Goal: Task Accomplishment & Management: Complete application form

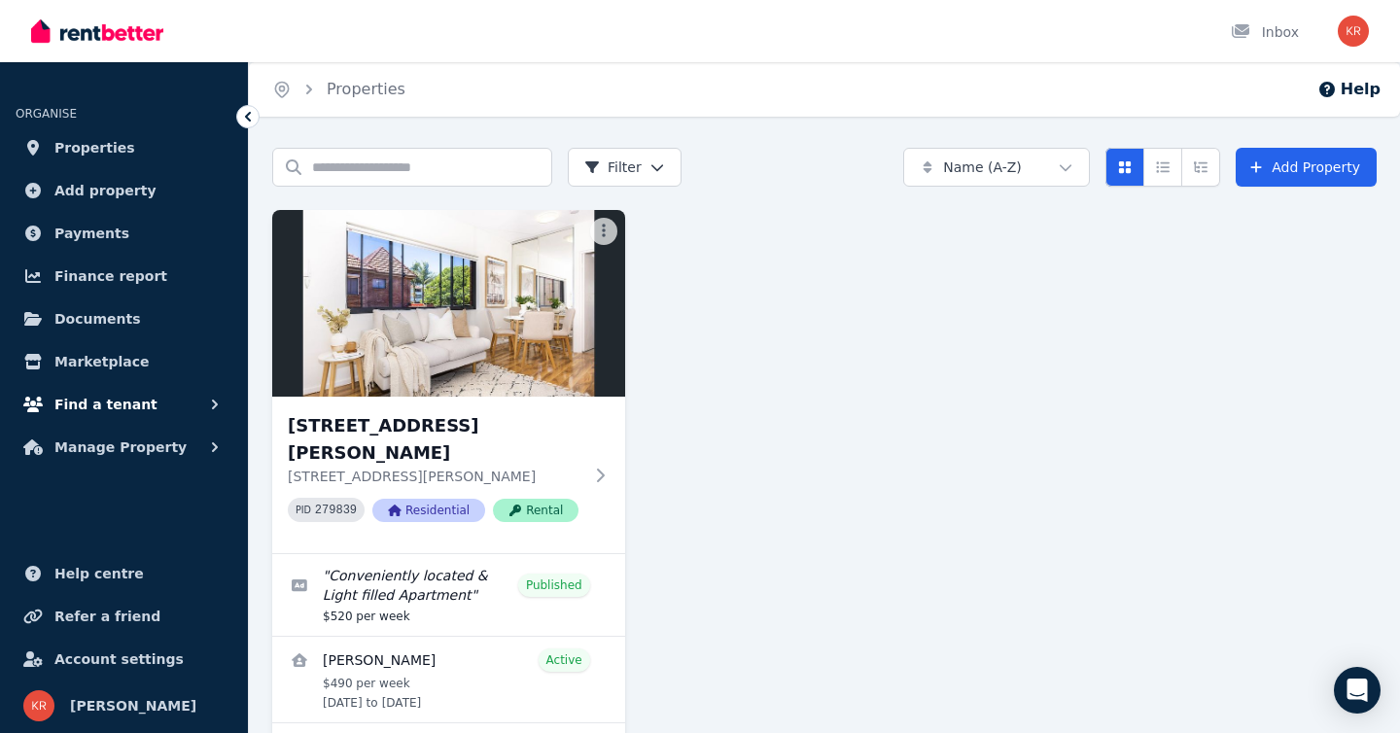
click at [123, 401] on span "Find a tenant" at bounding box center [105, 404] width 103 height 23
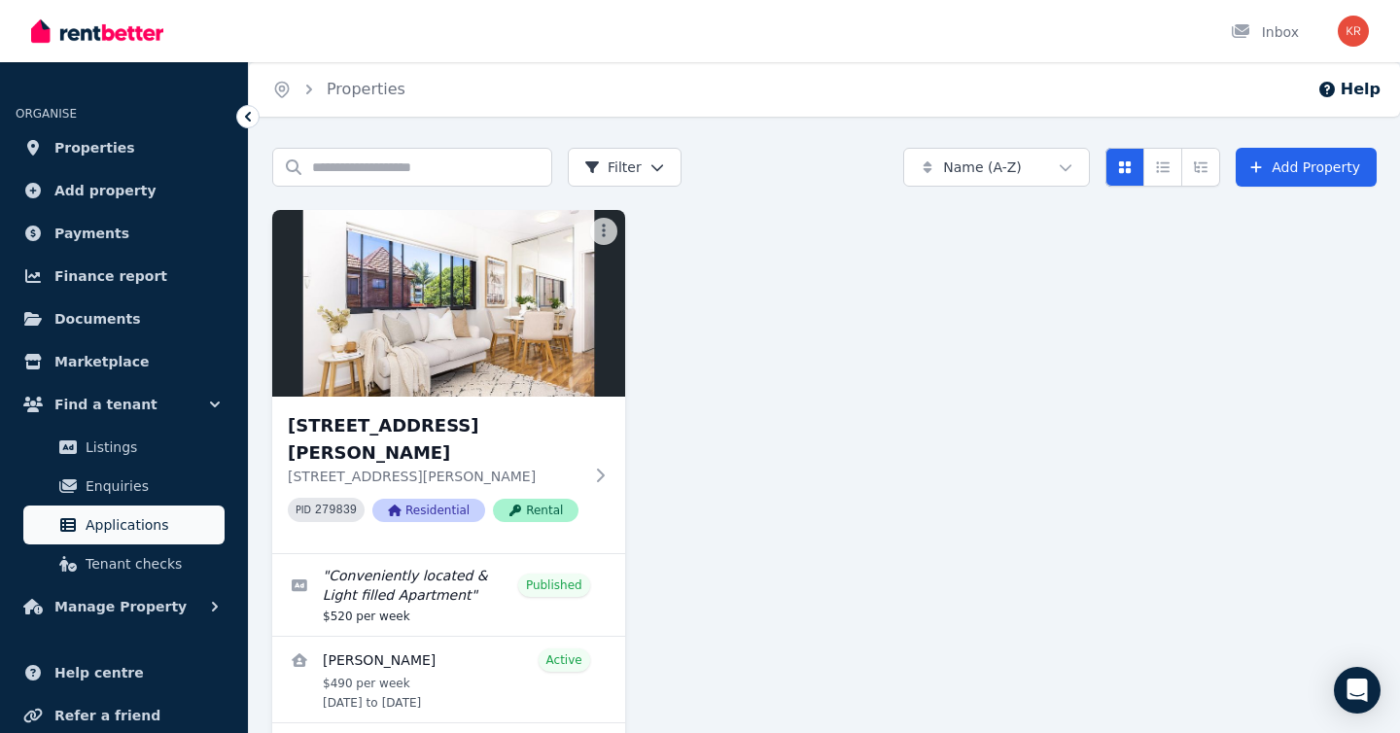
click at [121, 519] on span "Applications" at bounding box center [151, 524] width 131 height 23
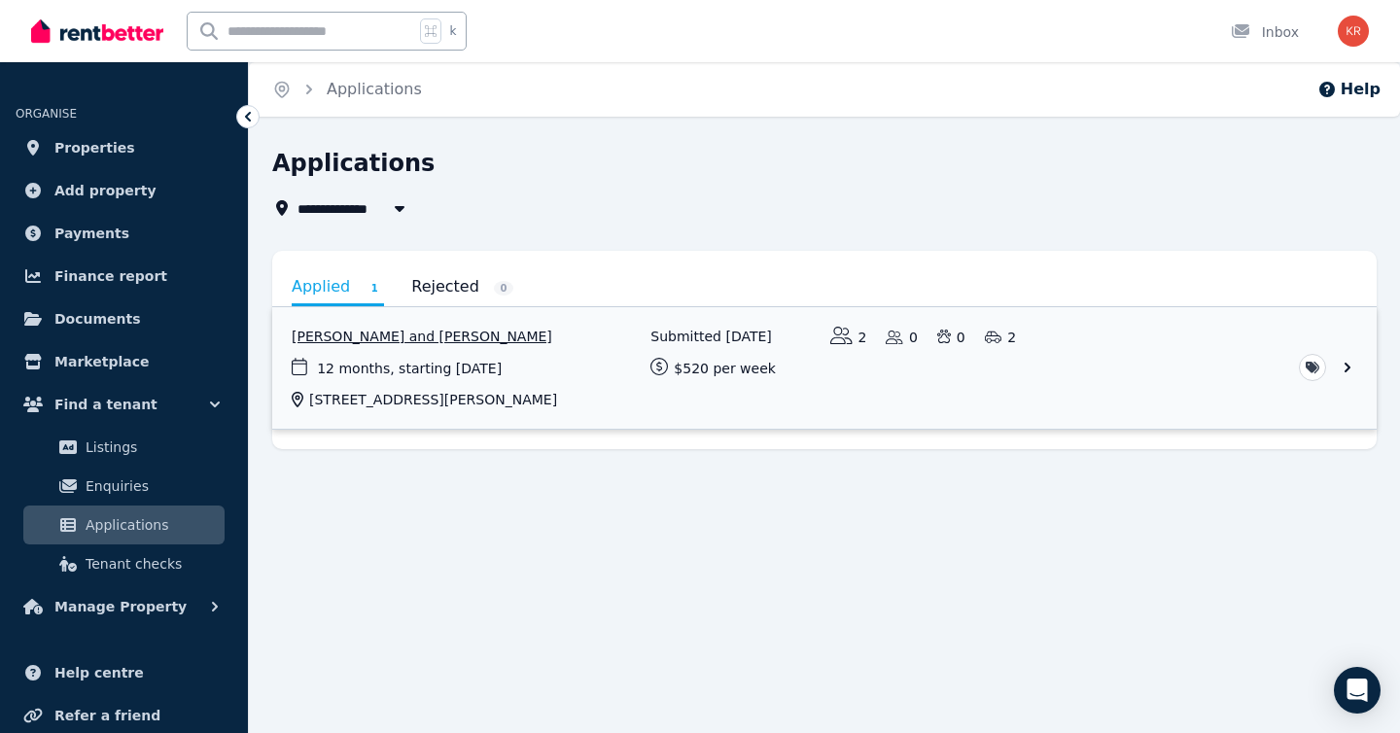
click at [1345, 367] on link "View application: Pramila Gauchan and Satish Sherchan" at bounding box center [824, 367] width 1104 height 121
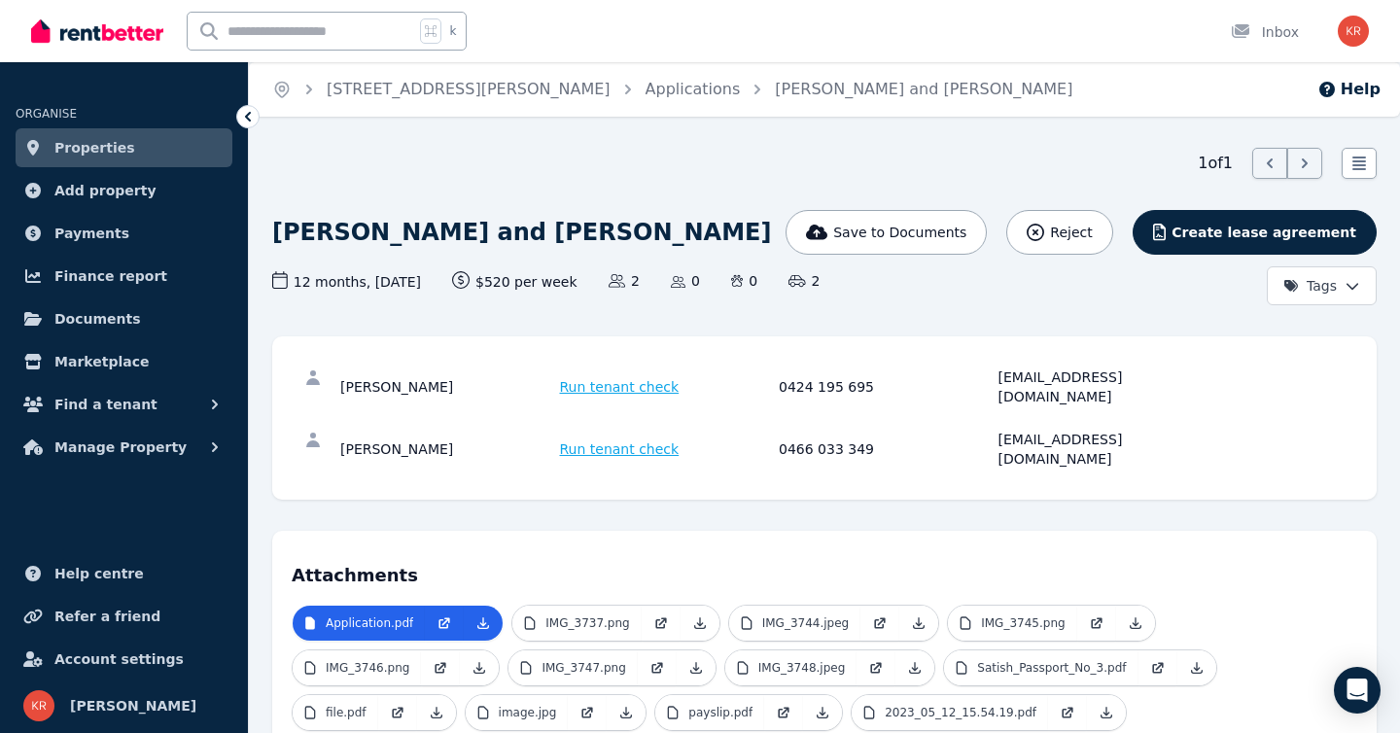
click at [639, 378] on span "Run tenant check" at bounding box center [620, 386] width 120 height 19
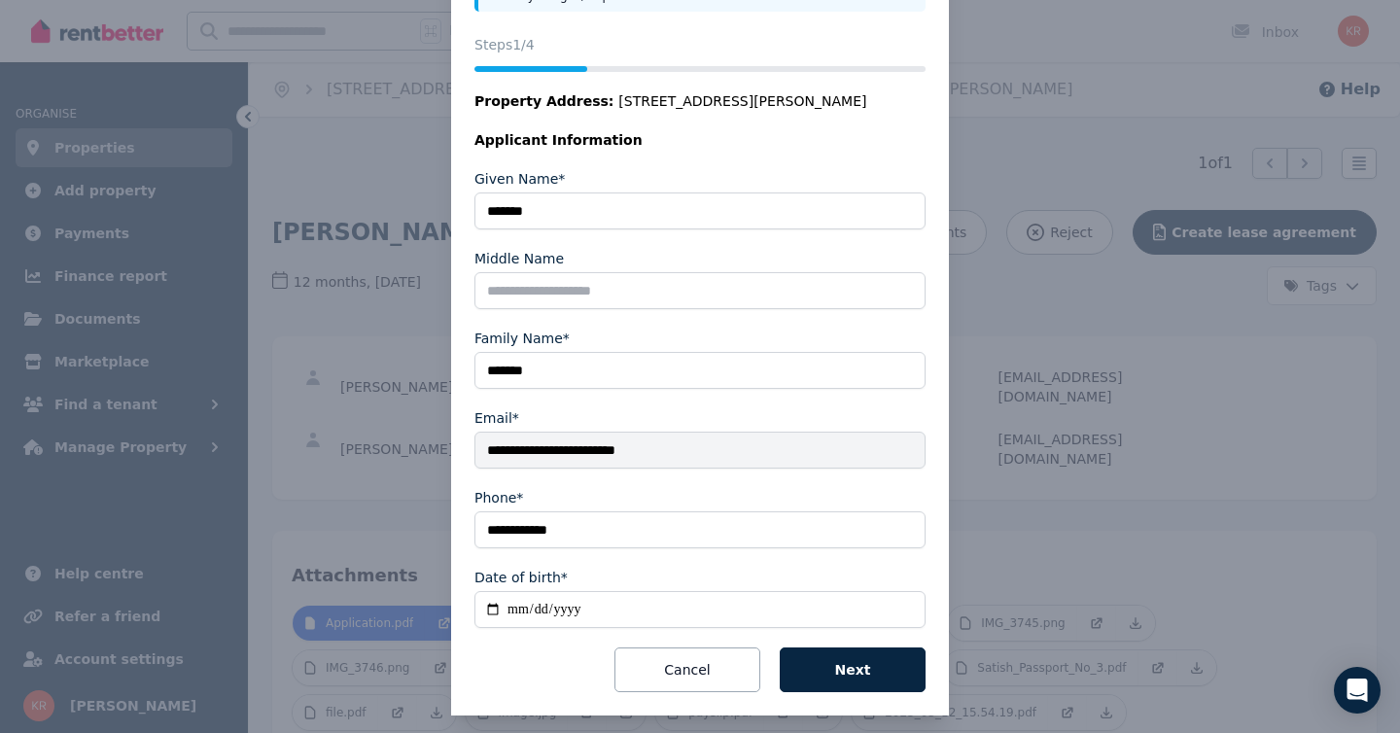
scroll to position [227, 0]
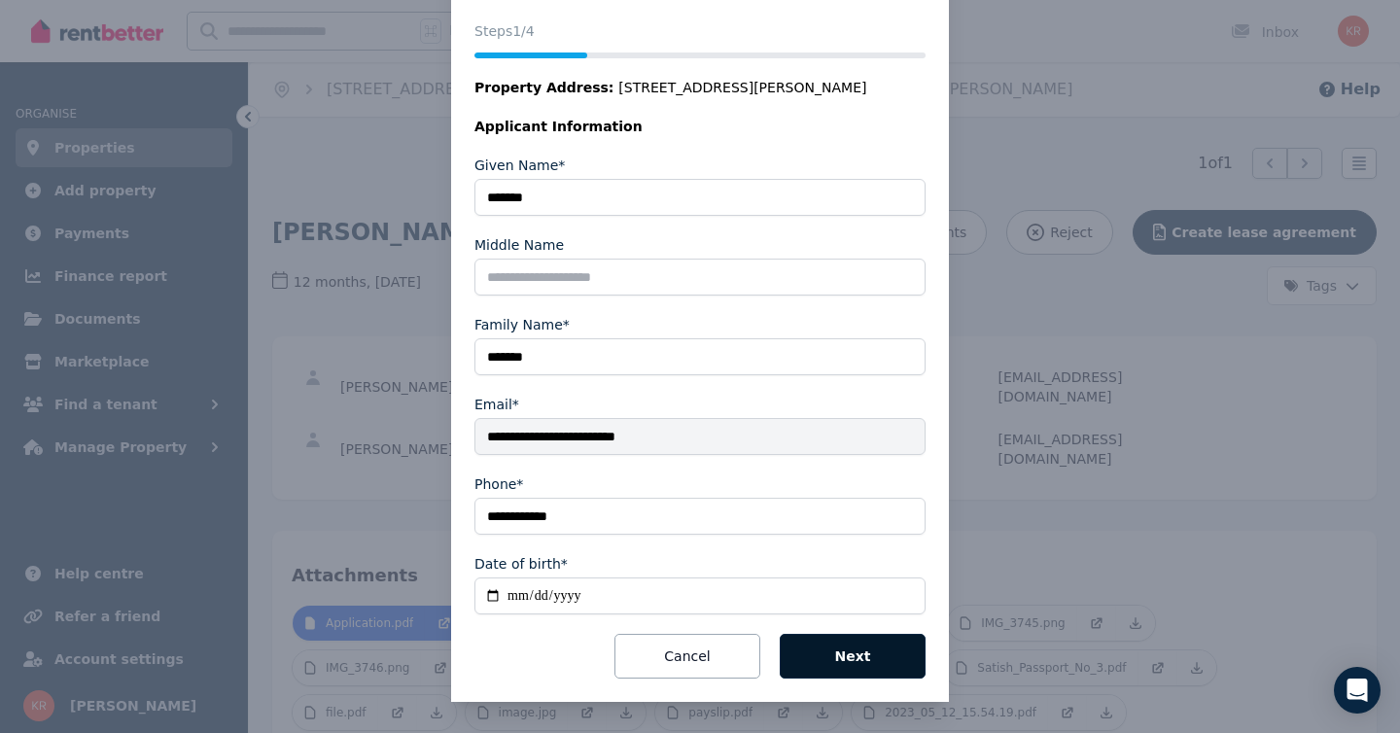
click at [846, 647] on button "Next" at bounding box center [852, 656] width 146 height 45
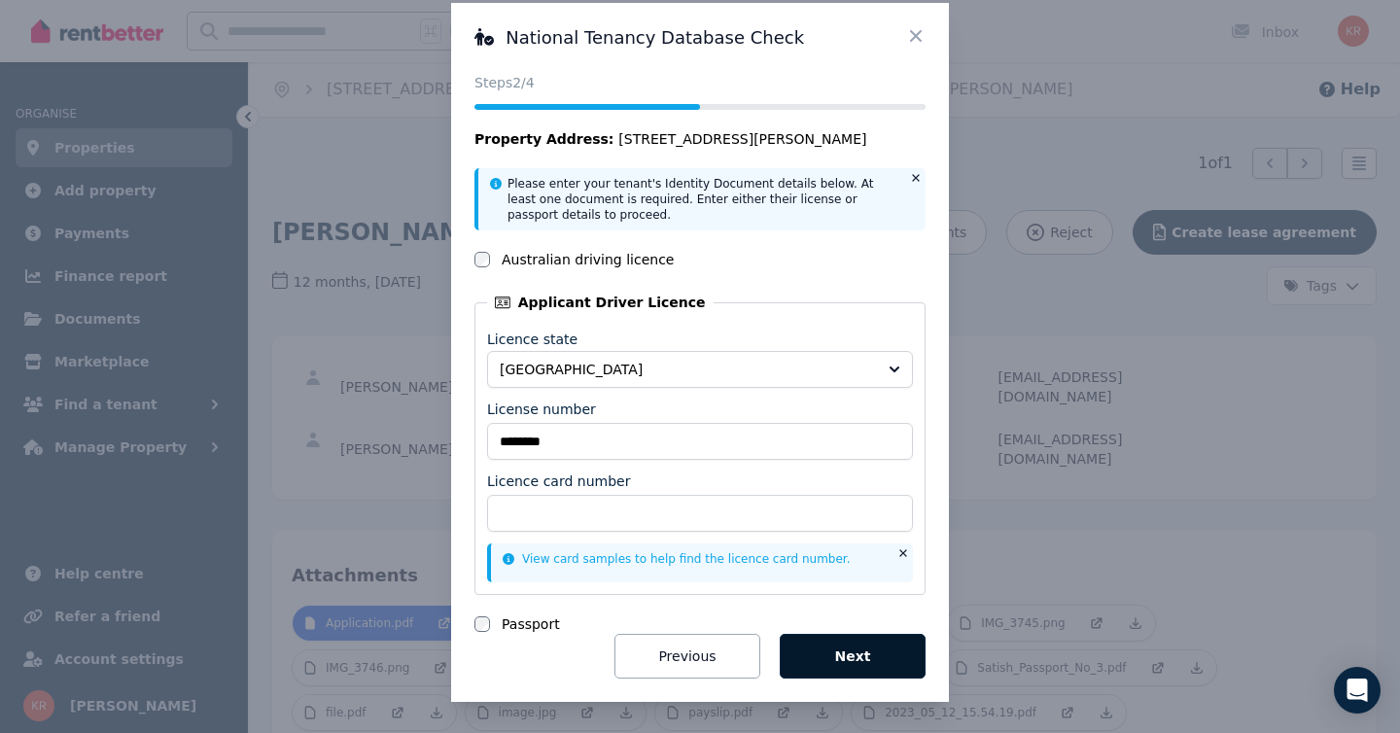
scroll to position [28, 0]
click at [872, 654] on button "Next" at bounding box center [852, 656] width 146 height 45
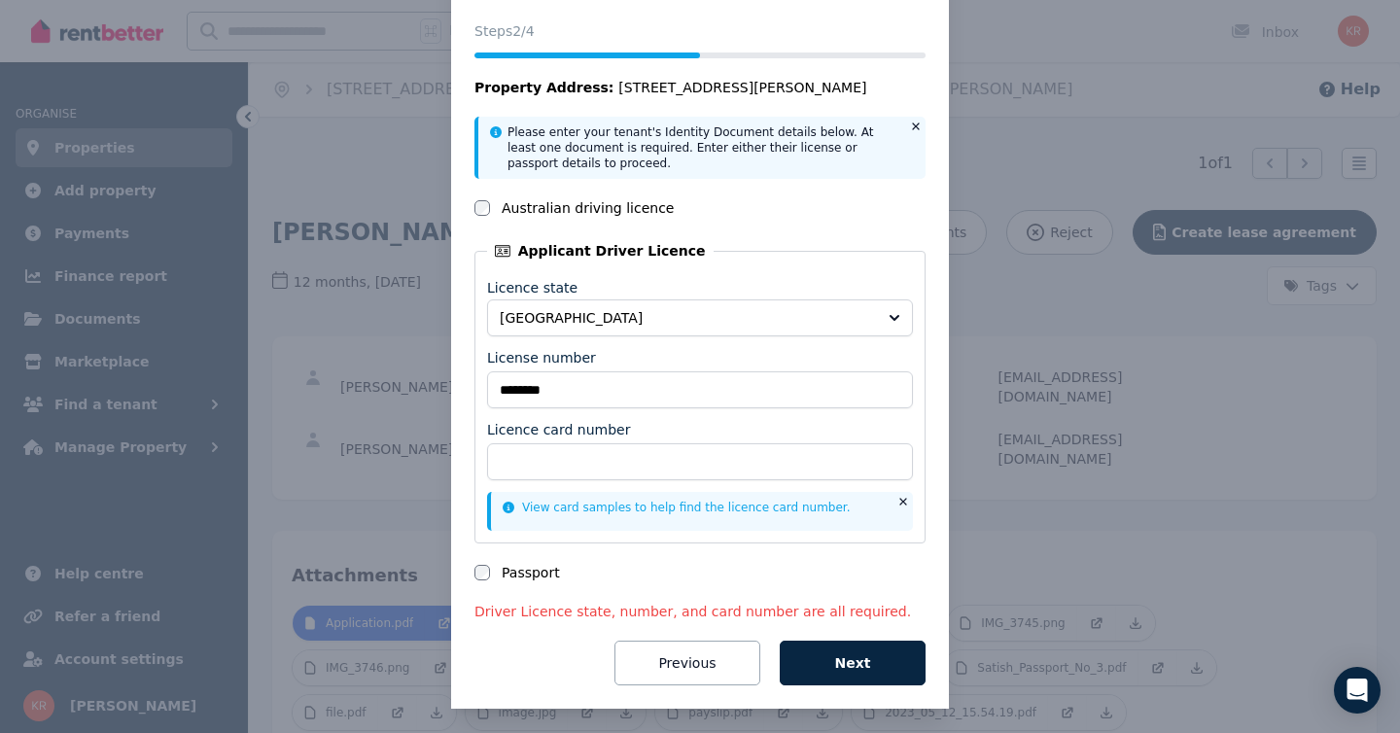
scroll to position [87, 0]
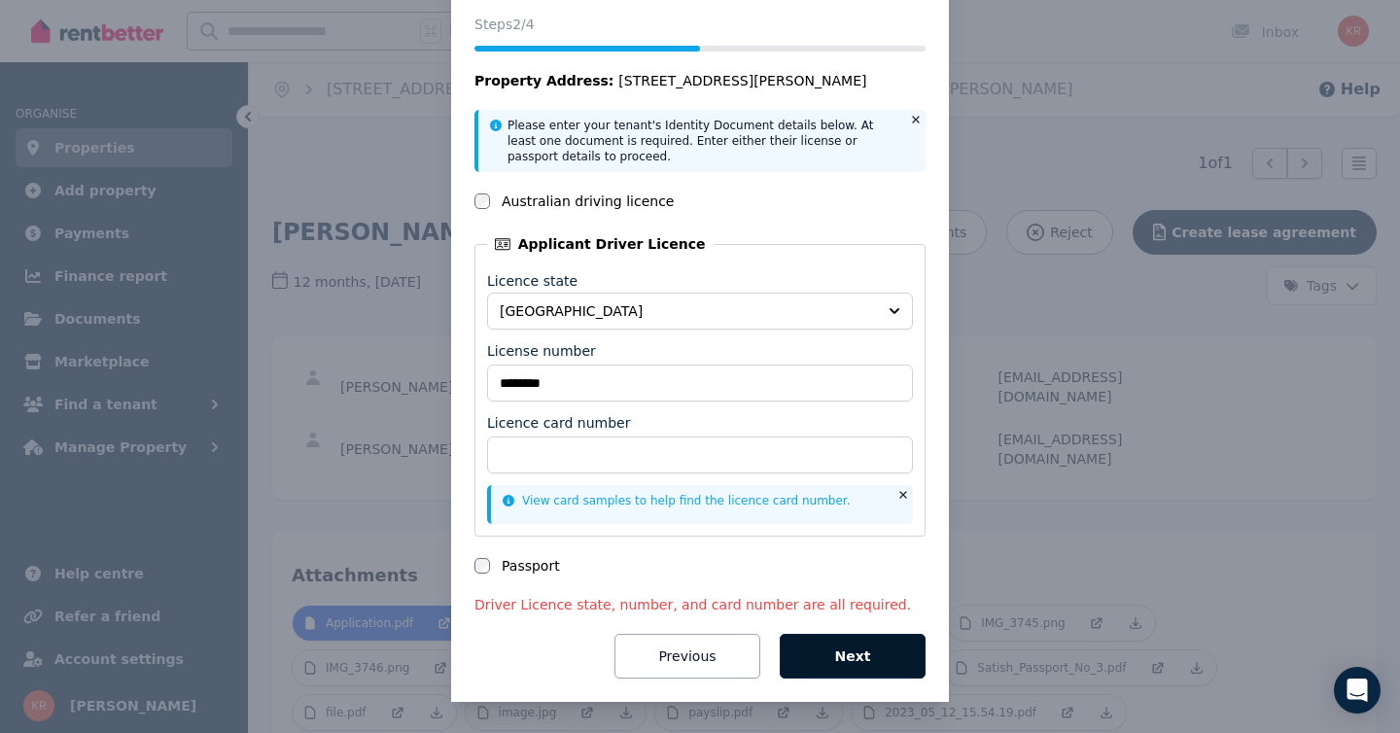
click at [882, 648] on button "Next" at bounding box center [852, 656] width 146 height 45
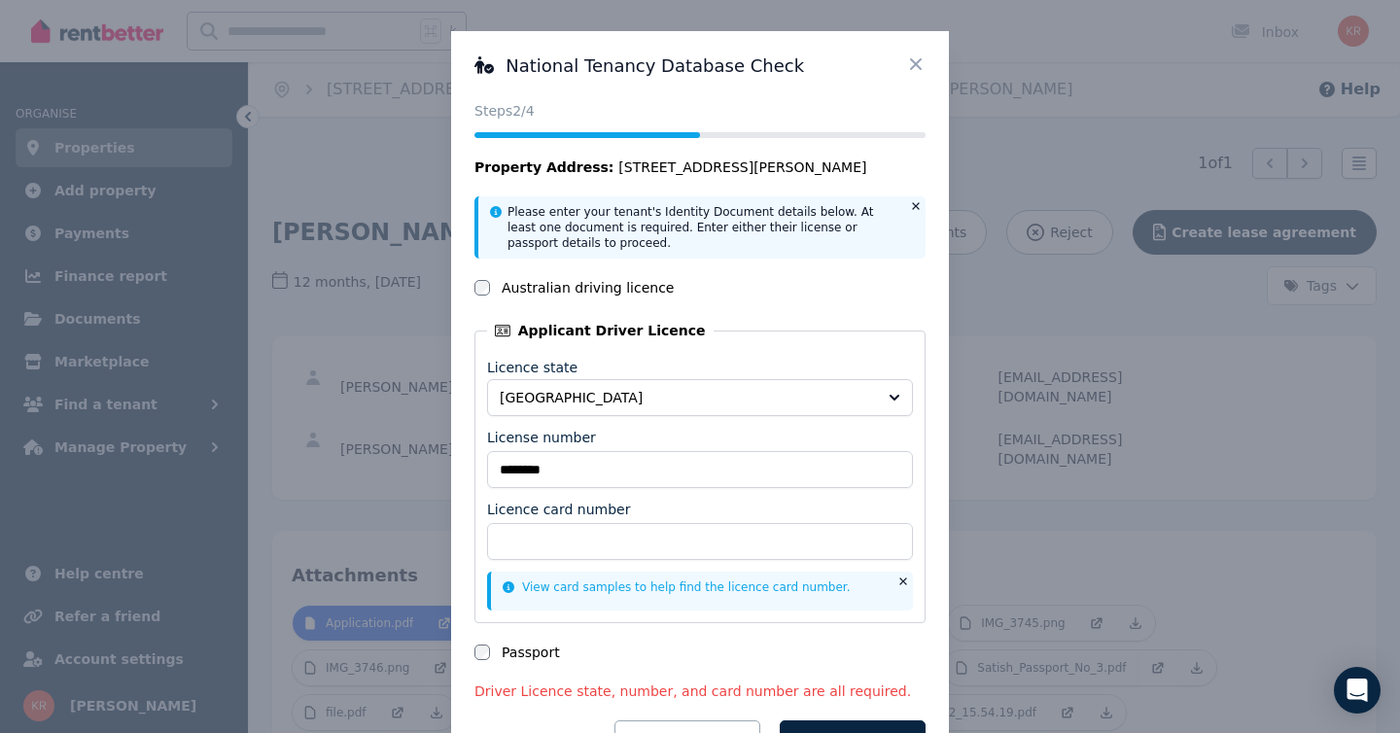
click at [918, 63] on icon at bounding box center [915, 63] width 19 height 19
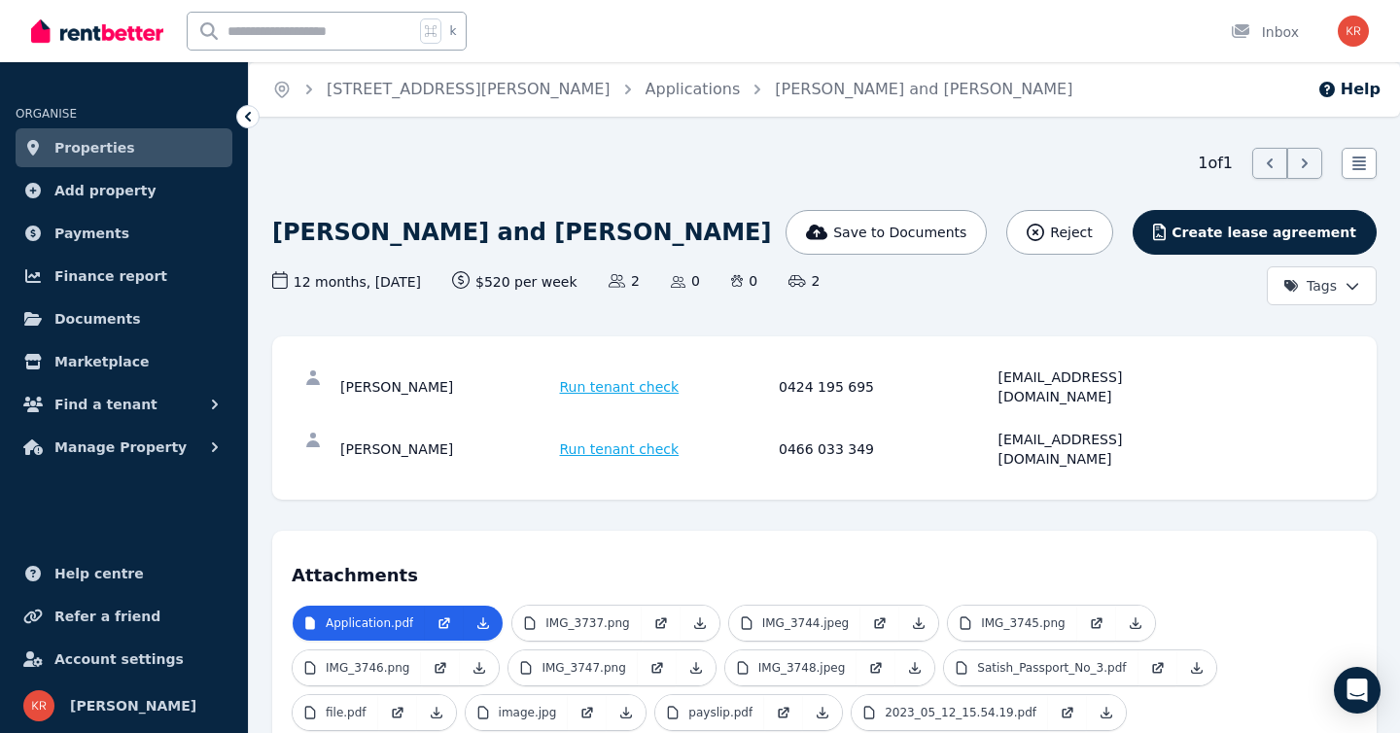
click at [625, 377] on span "Run tenant check" at bounding box center [620, 386] width 120 height 19
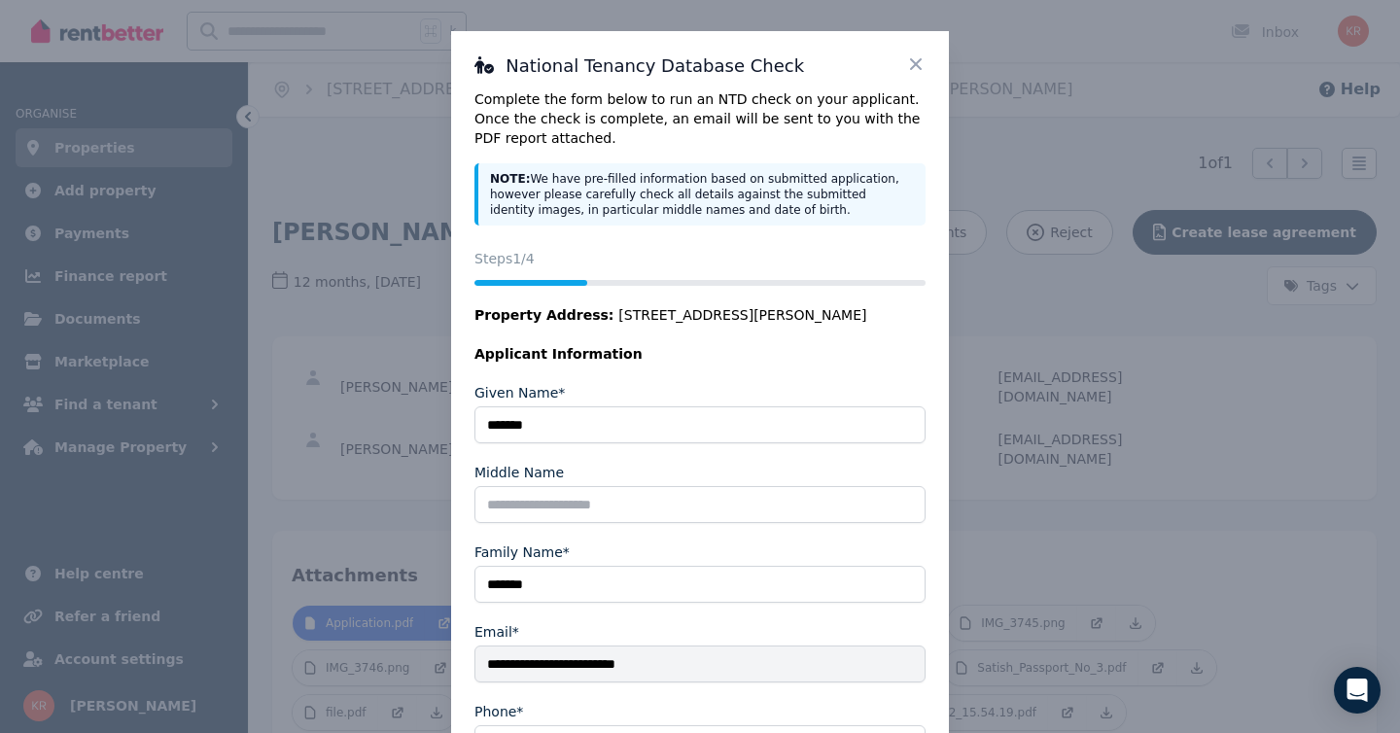
scroll to position [54, 0]
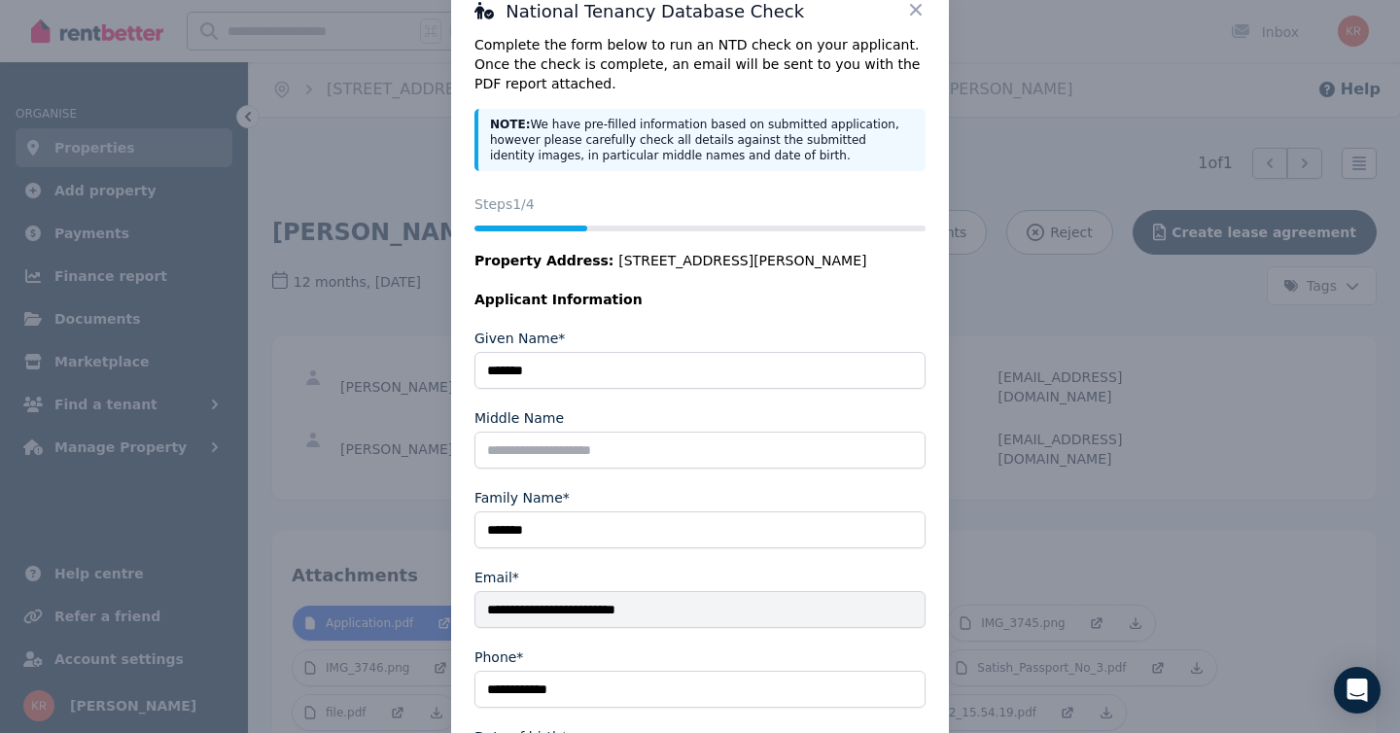
click at [913, 12] on icon at bounding box center [916, 10] width 12 height 12
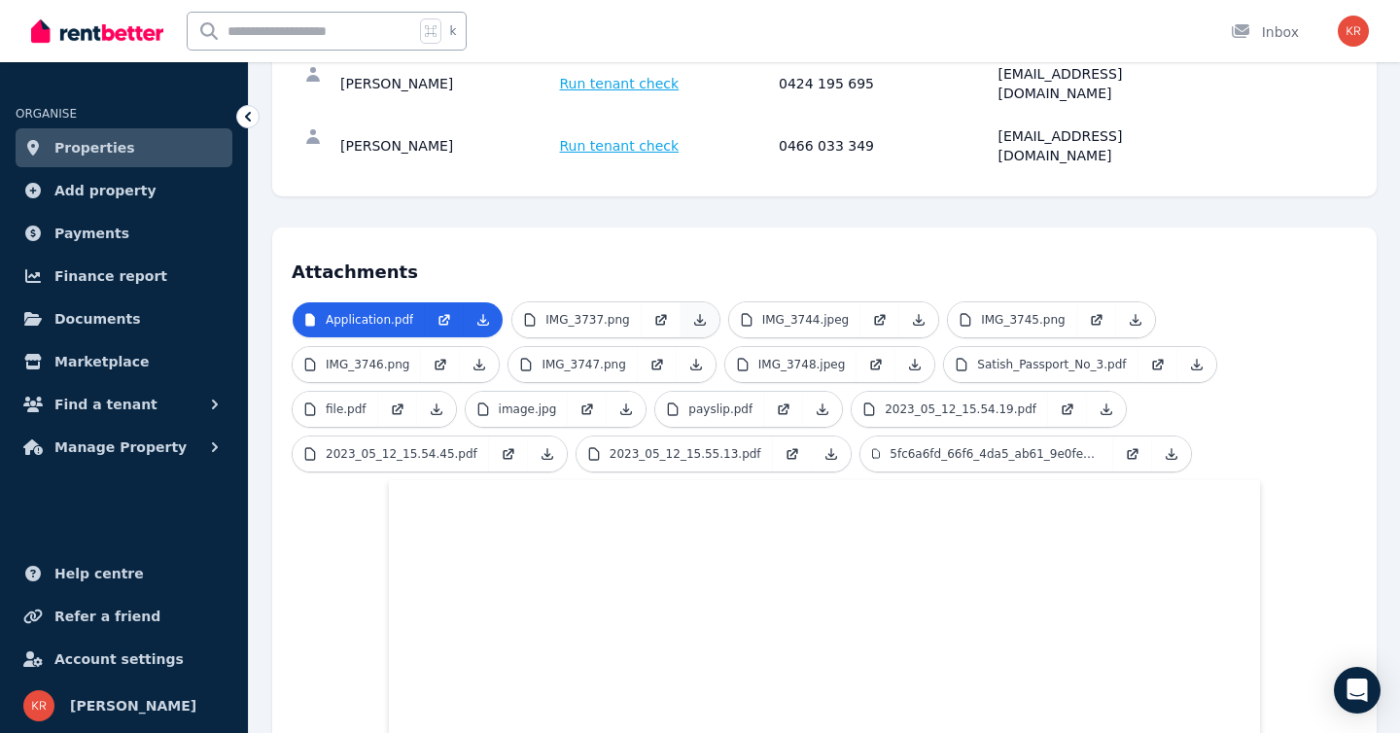
scroll to position [300, 0]
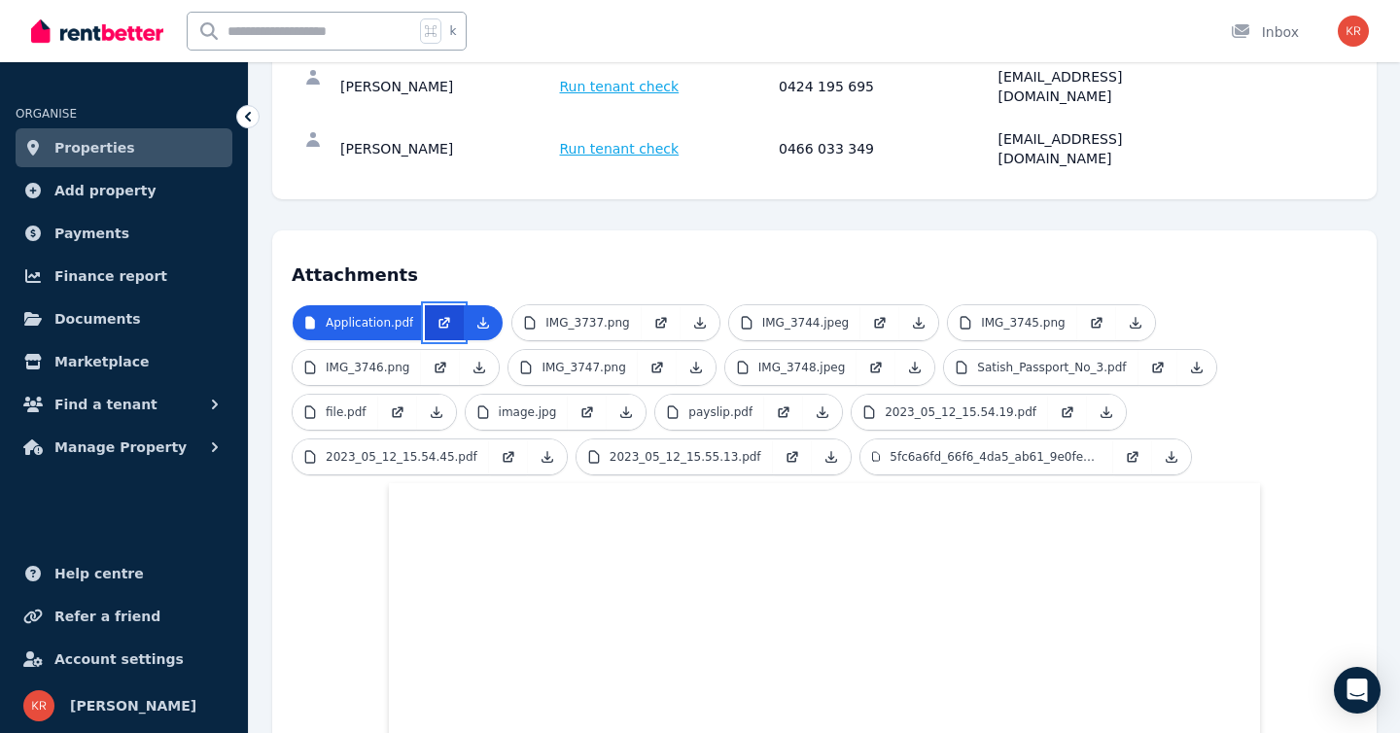
click at [444, 315] on icon at bounding box center [444, 323] width 16 height 16
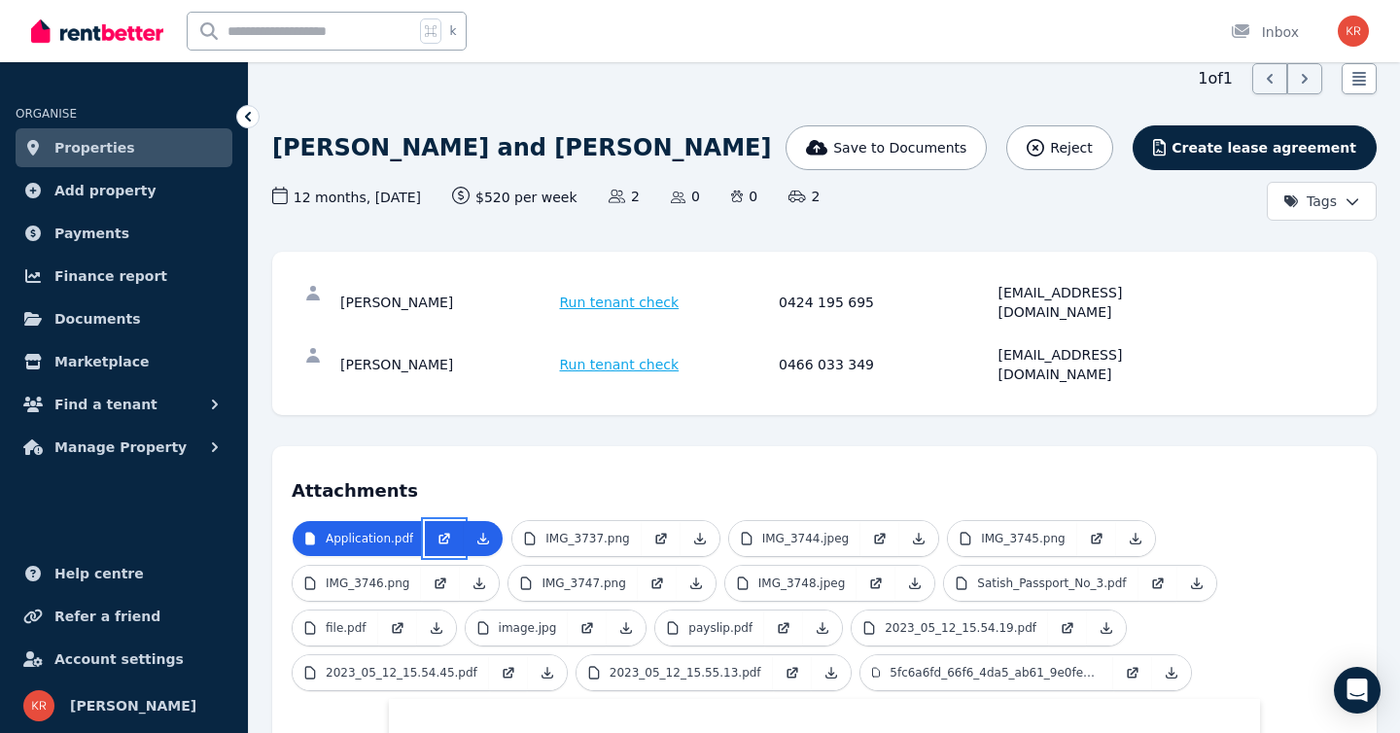
scroll to position [112, 0]
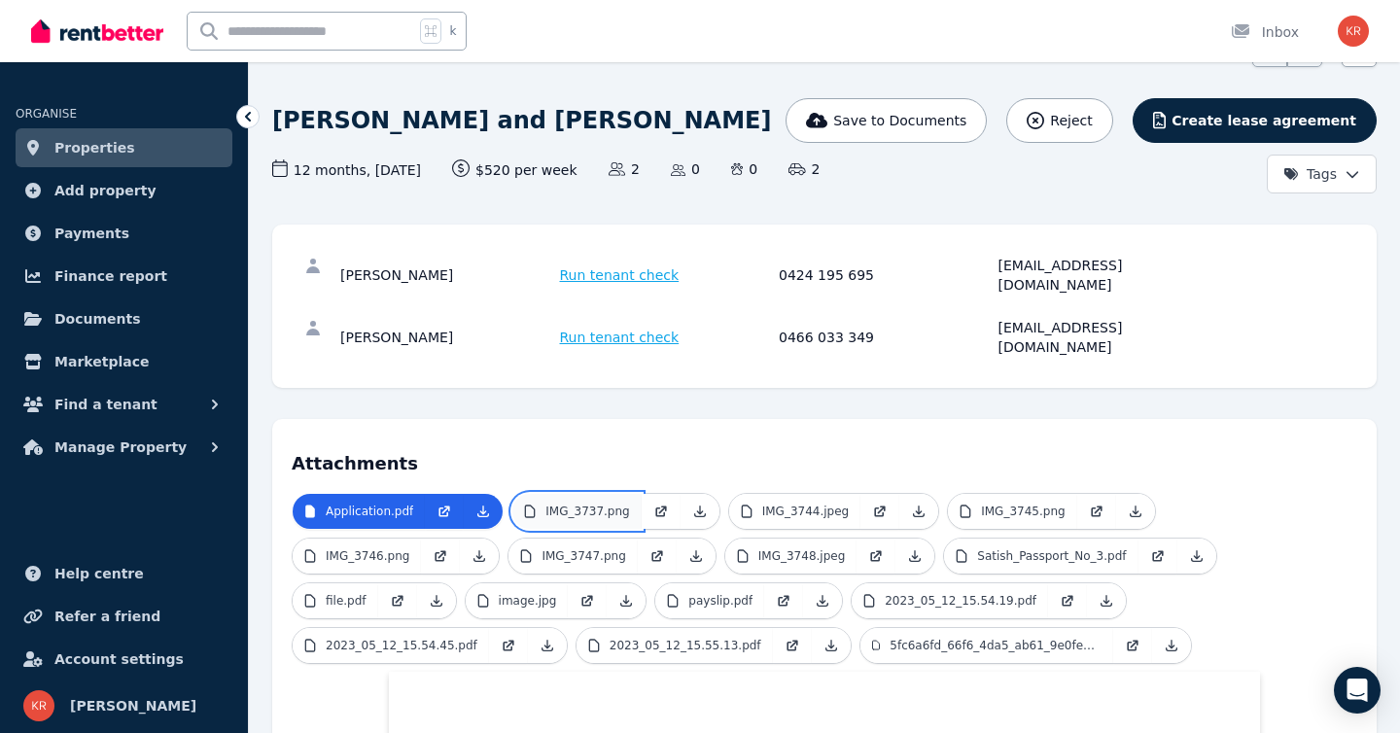
click at [583, 503] on p "IMG_3737.png" at bounding box center [587, 511] width 84 height 16
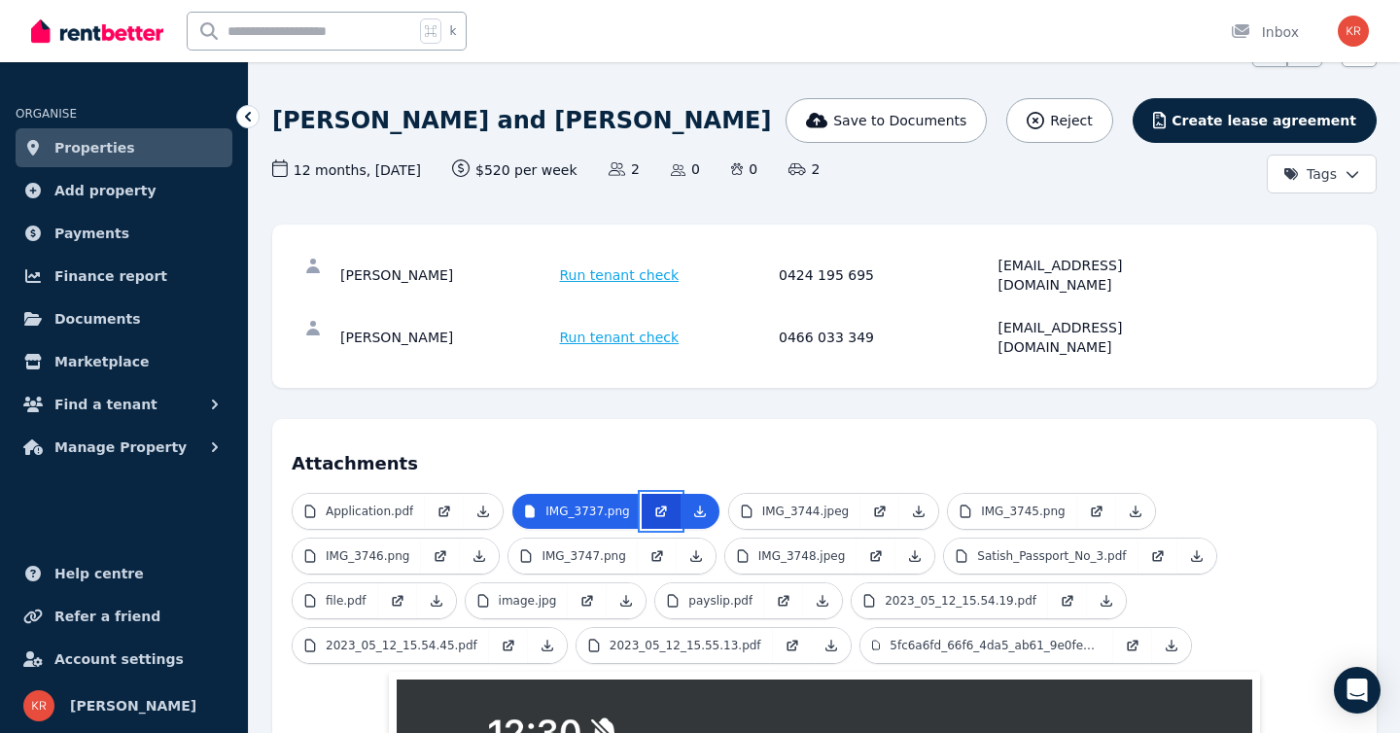
click at [653, 503] on icon at bounding box center [661, 511] width 16 height 16
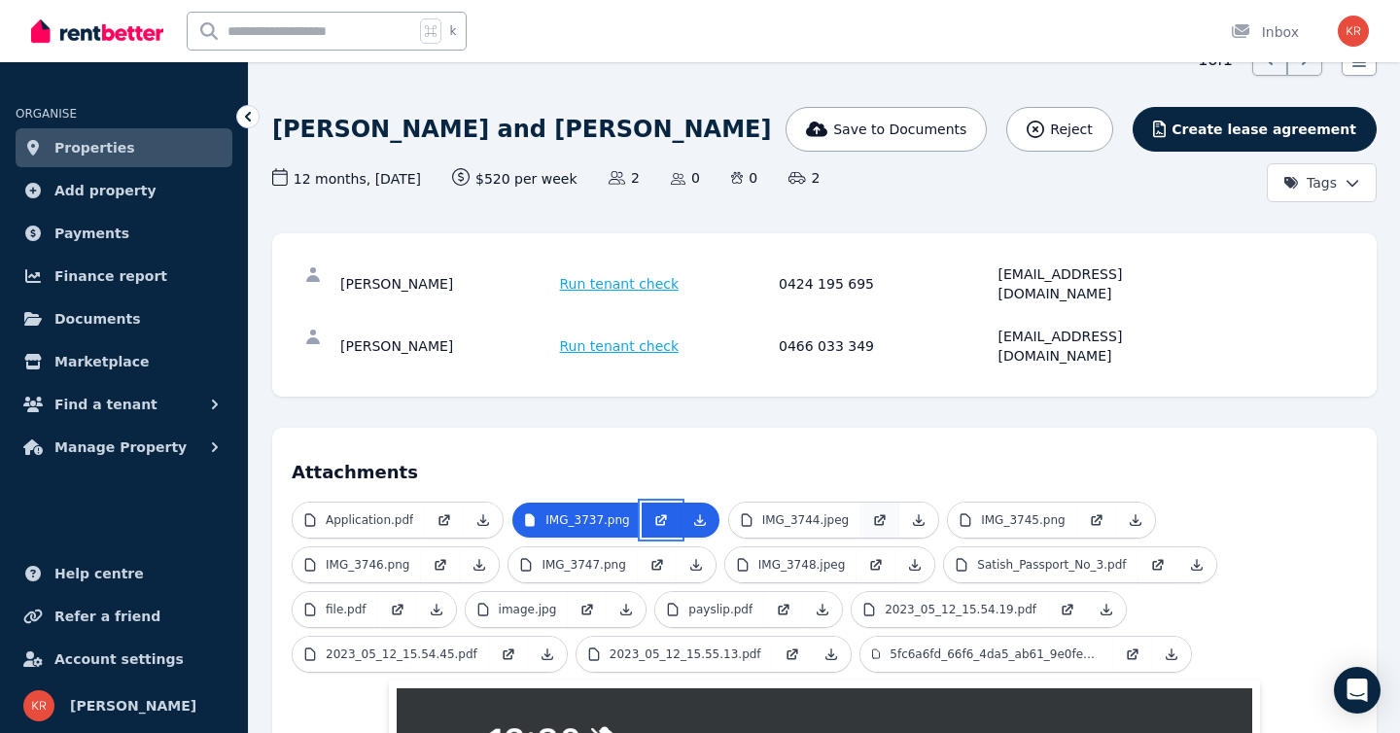
scroll to position [105, 0]
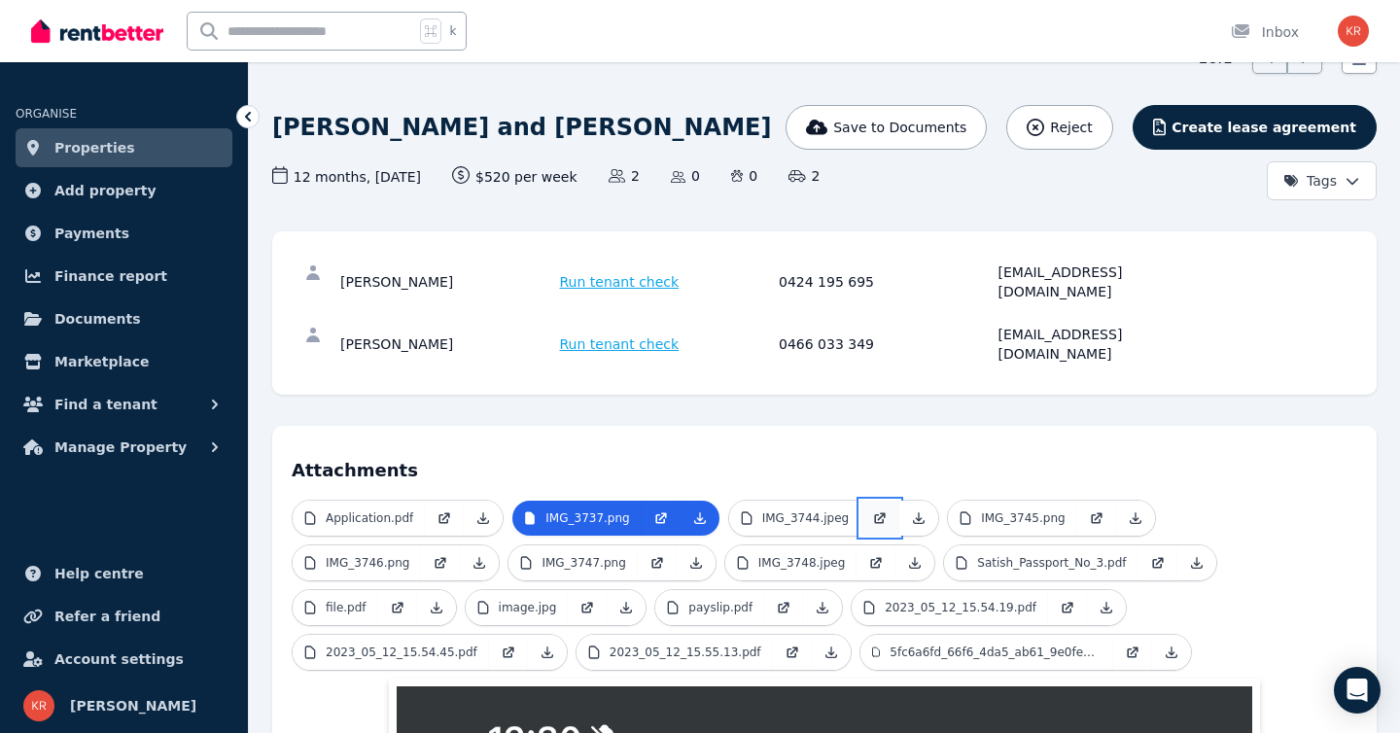
click at [874, 510] on icon at bounding box center [880, 518] width 16 height 16
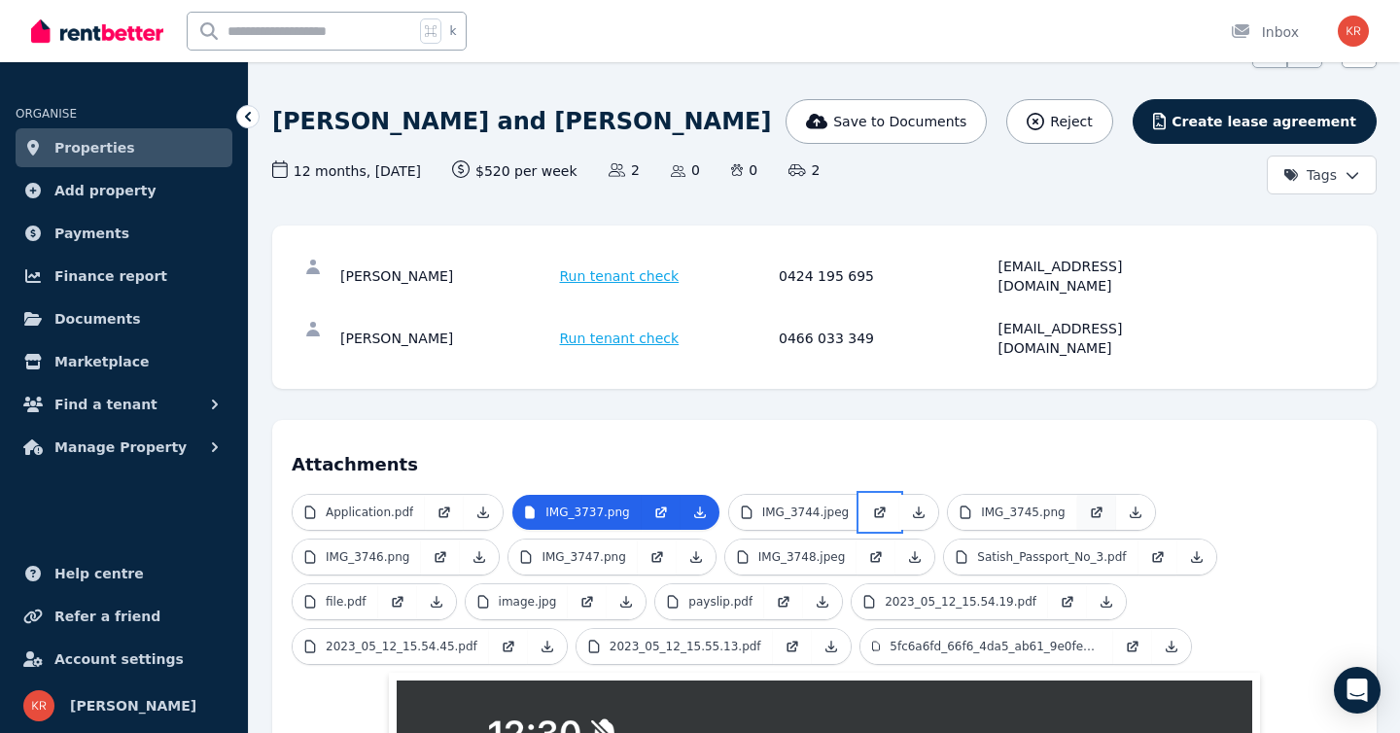
scroll to position [110, 0]
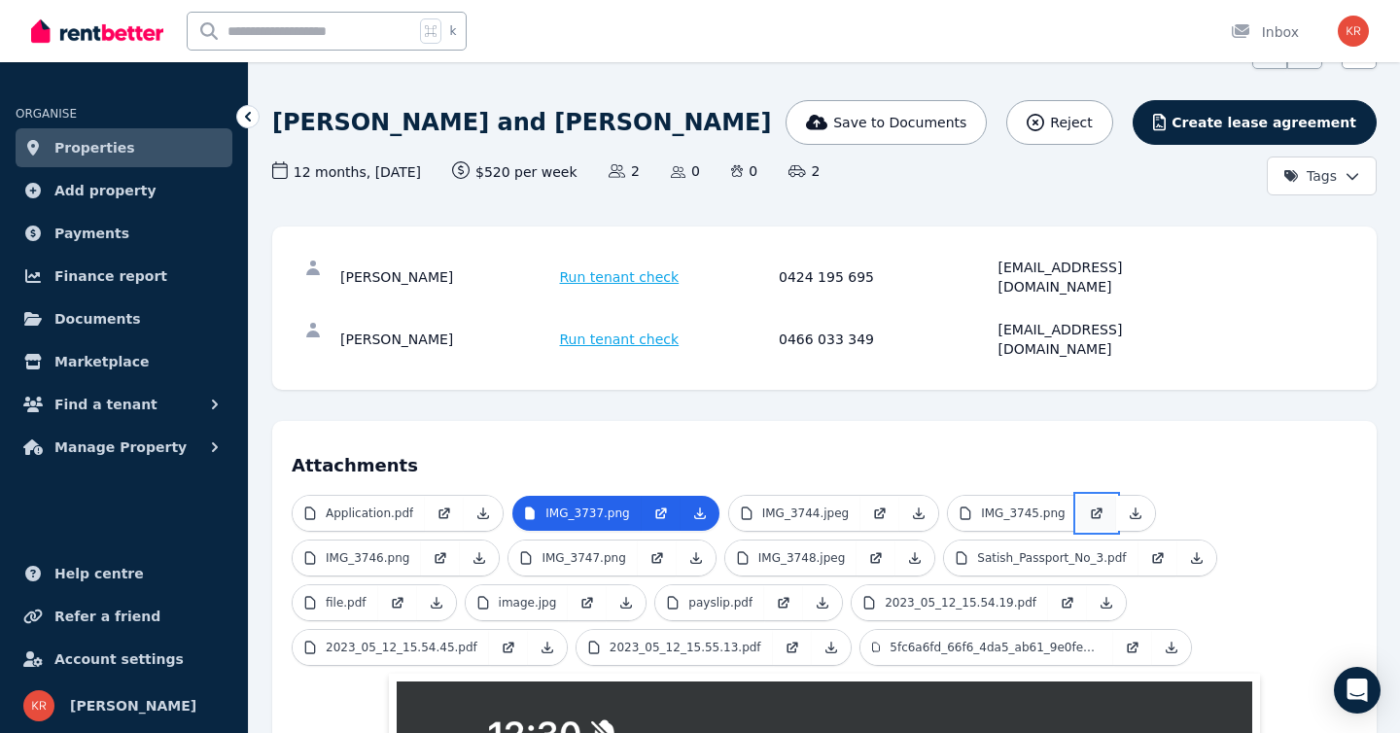
click at [1089, 505] on icon at bounding box center [1097, 513] width 16 height 16
click at [1093, 507] on icon at bounding box center [1097, 511] width 8 height 8
click at [441, 550] on icon at bounding box center [441, 558] width 16 height 16
click at [649, 550] on icon at bounding box center [657, 558] width 16 height 16
click at [869, 550] on icon at bounding box center [876, 558] width 16 height 16
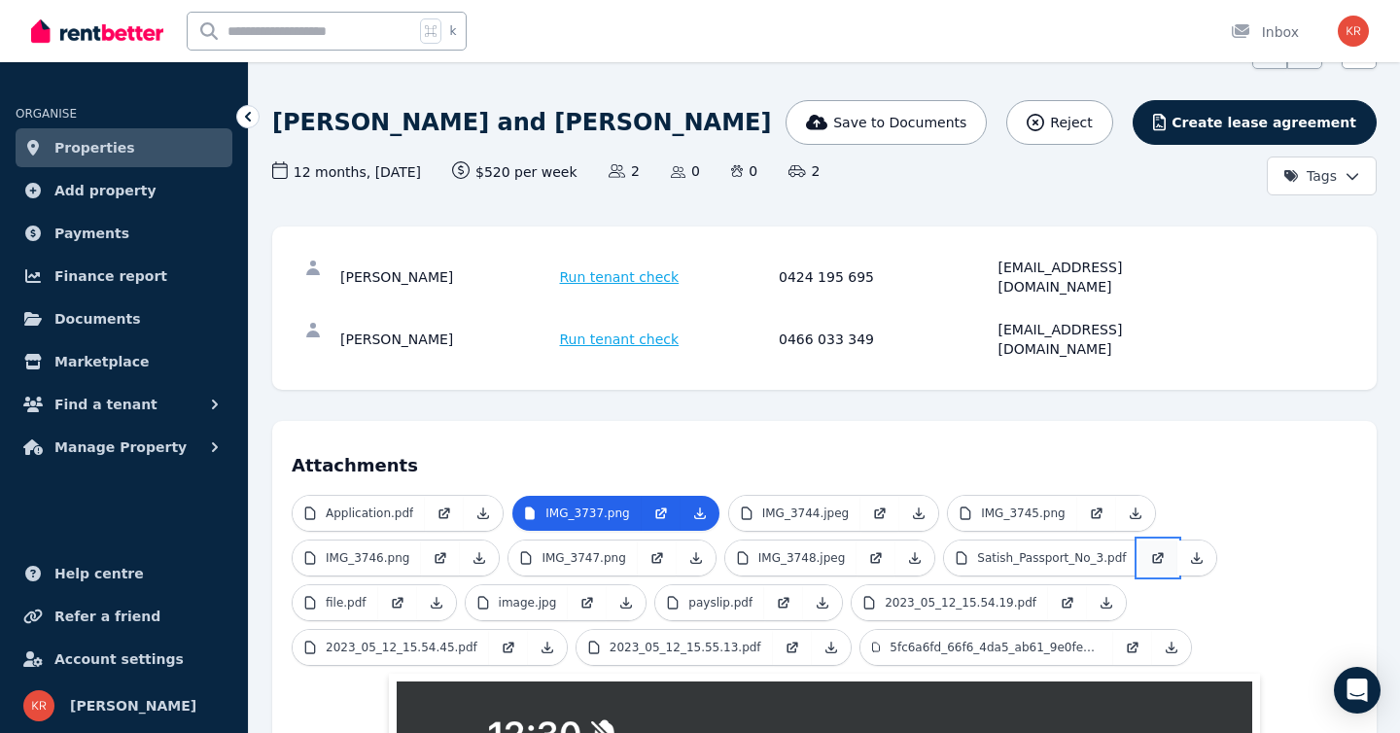
click at [1152, 554] on icon at bounding box center [1157, 559] width 10 height 10
click at [398, 597] on icon at bounding box center [399, 601] width 8 height 8
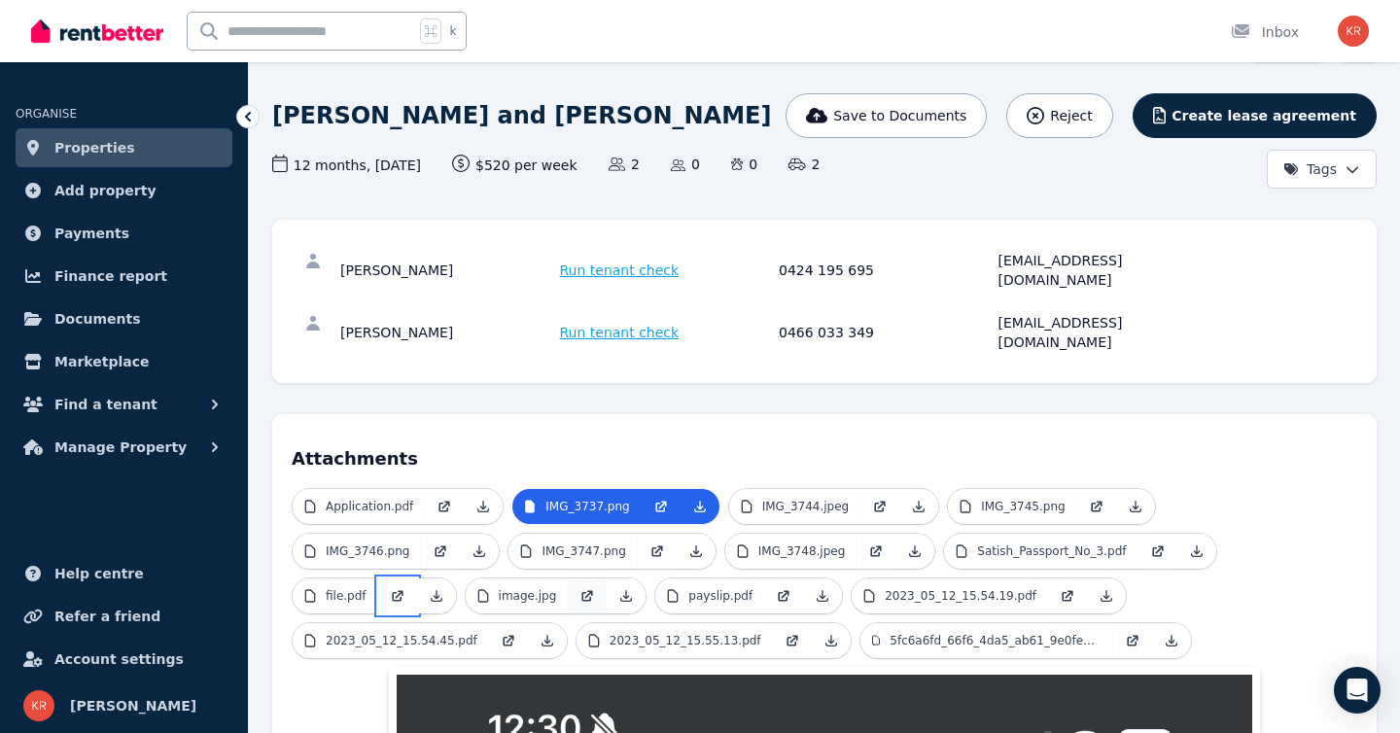
scroll to position [114, 0]
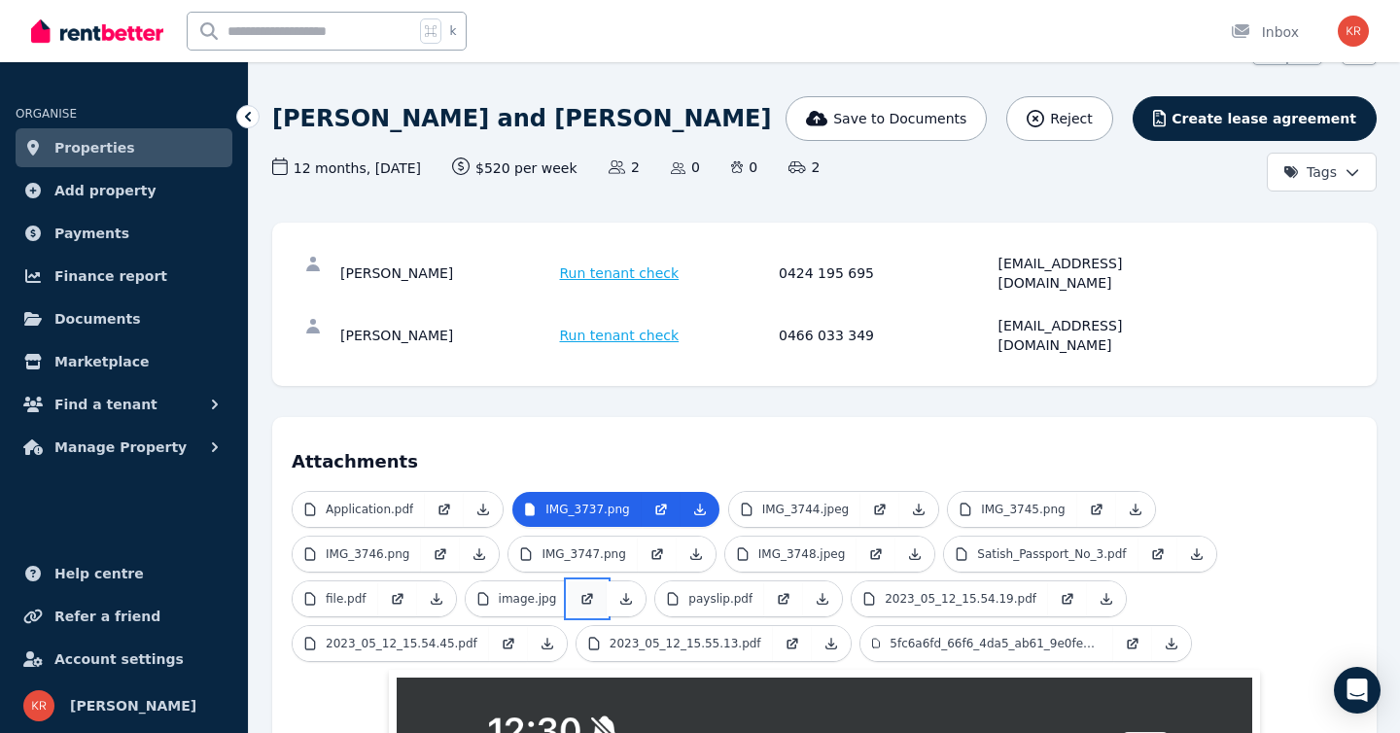
click at [585, 593] on icon at bounding box center [589, 597] width 8 height 8
click at [781, 593] on icon at bounding box center [785, 597] width 8 height 8
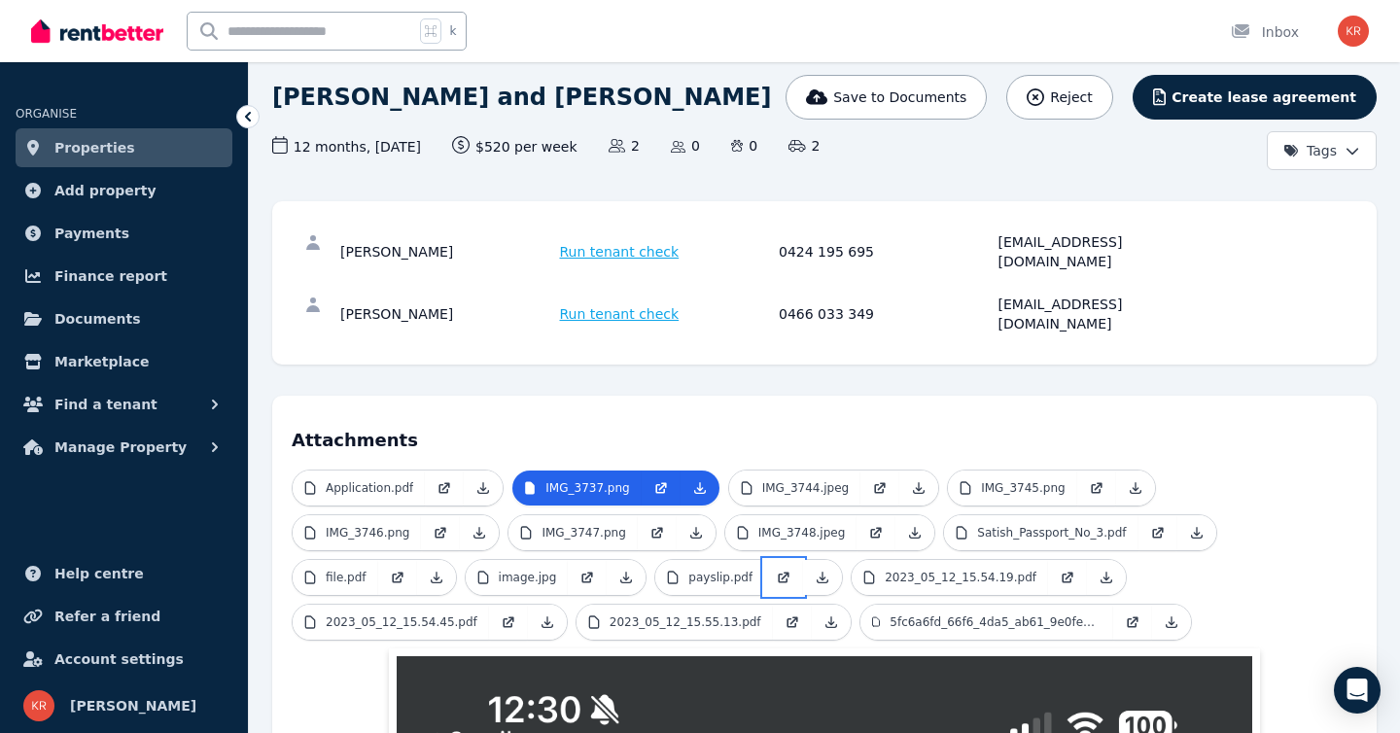
scroll to position [136, 0]
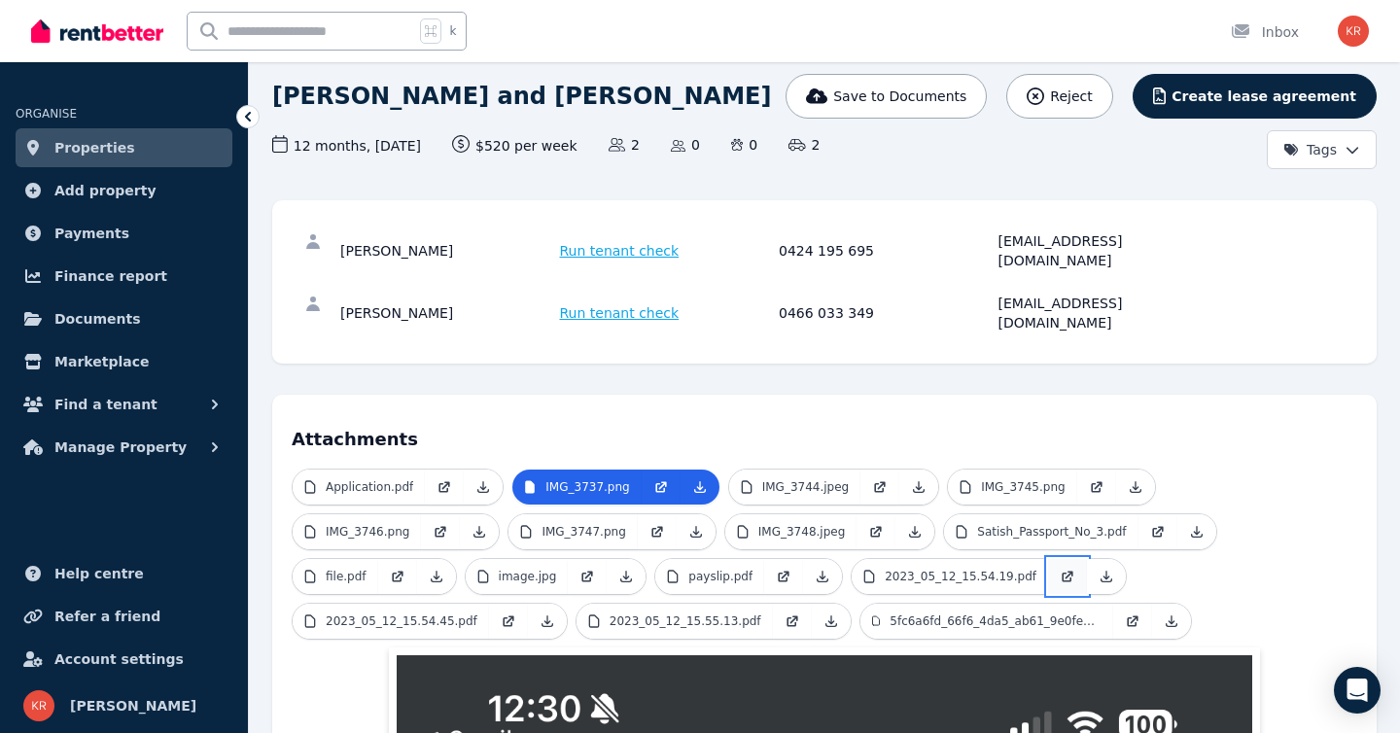
click at [1065, 571] on icon at bounding box center [1069, 575] width 8 height 8
click at [501, 613] on icon at bounding box center [509, 621] width 16 height 16
click at [784, 613] on icon at bounding box center [792, 621] width 16 height 16
click at [1129, 615] on icon at bounding box center [1133, 619] width 8 height 8
click at [440, 479] on icon at bounding box center [444, 487] width 16 height 16
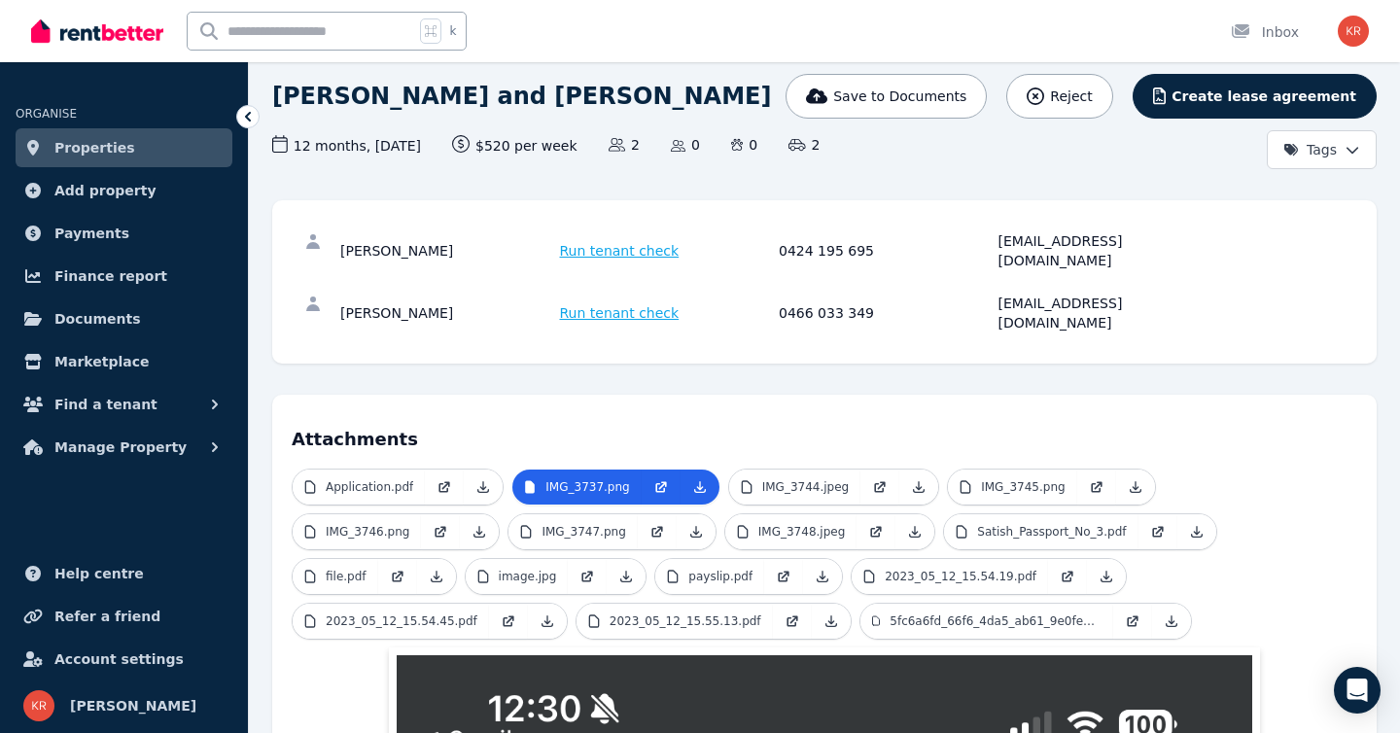
click at [615, 242] on span "Run tenant check" at bounding box center [620, 250] width 120 height 19
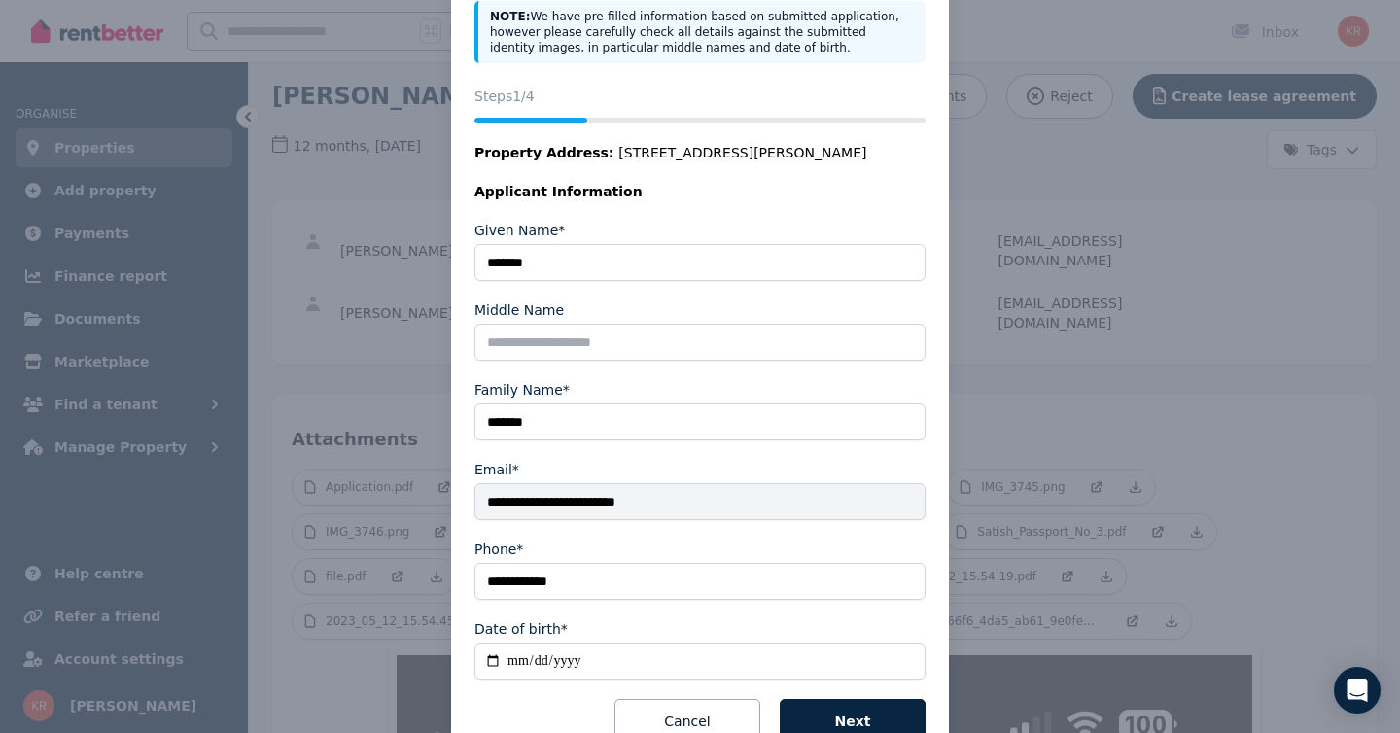
scroll to position [227, 0]
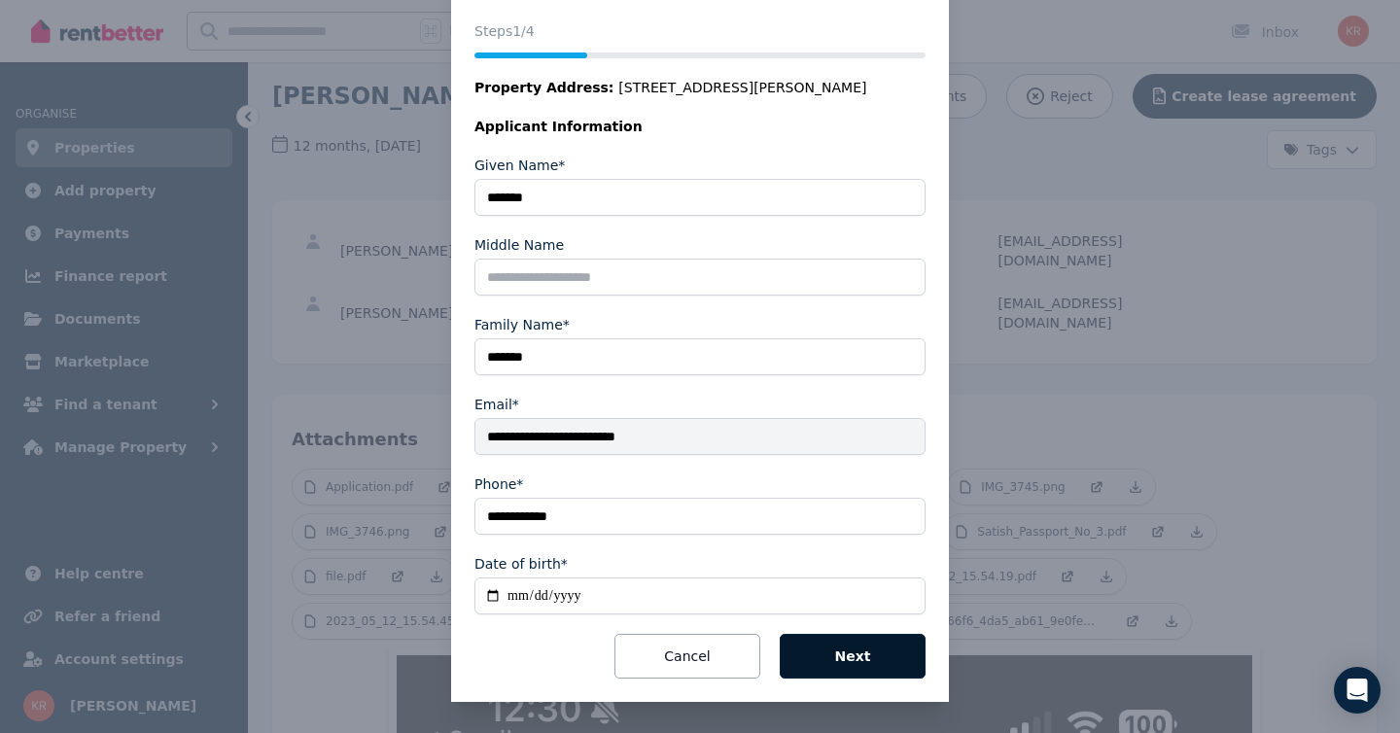
click at [854, 651] on button "Next" at bounding box center [852, 656] width 146 height 45
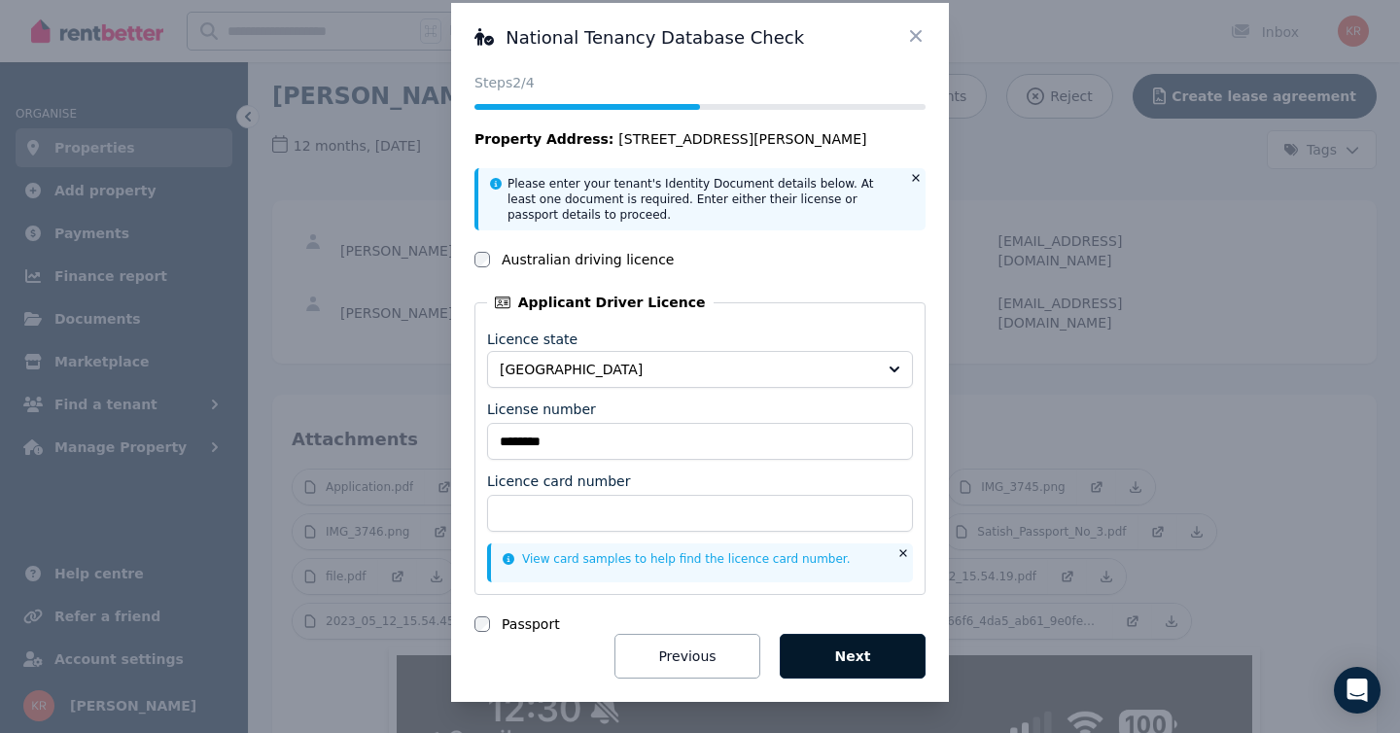
click at [859, 660] on button "Next" at bounding box center [852, 656] width 146 height 45
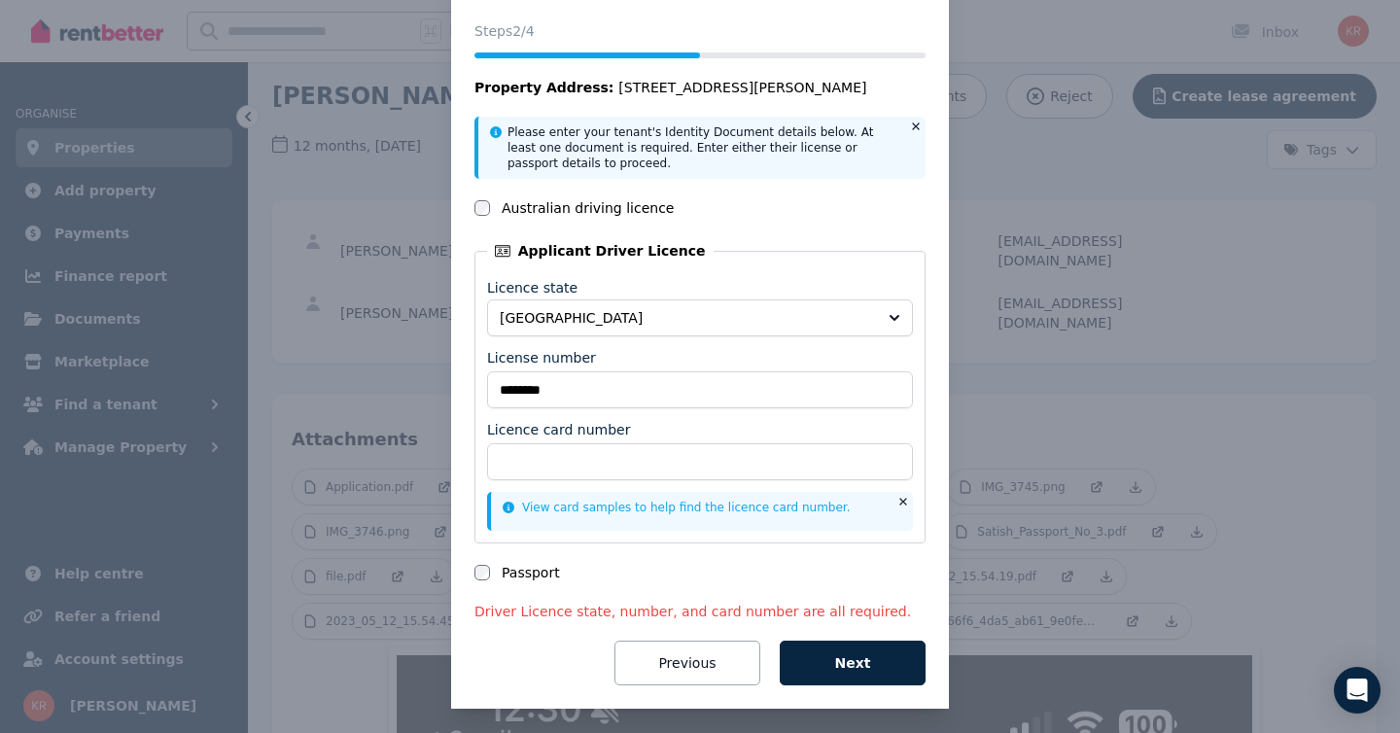
scroll to position [0, 0]
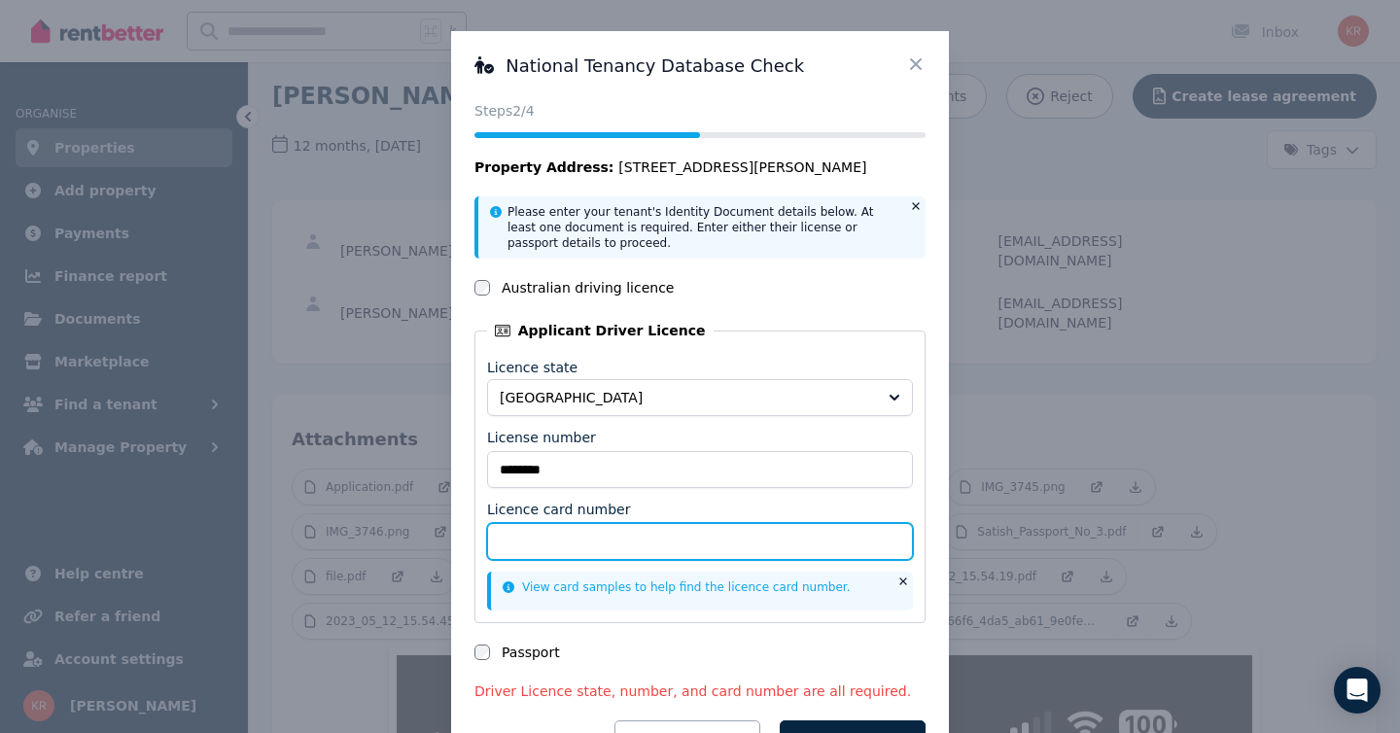
click at [537, 545] on input "Licence card number" at bounding box center [700, 541] width 426 height 37
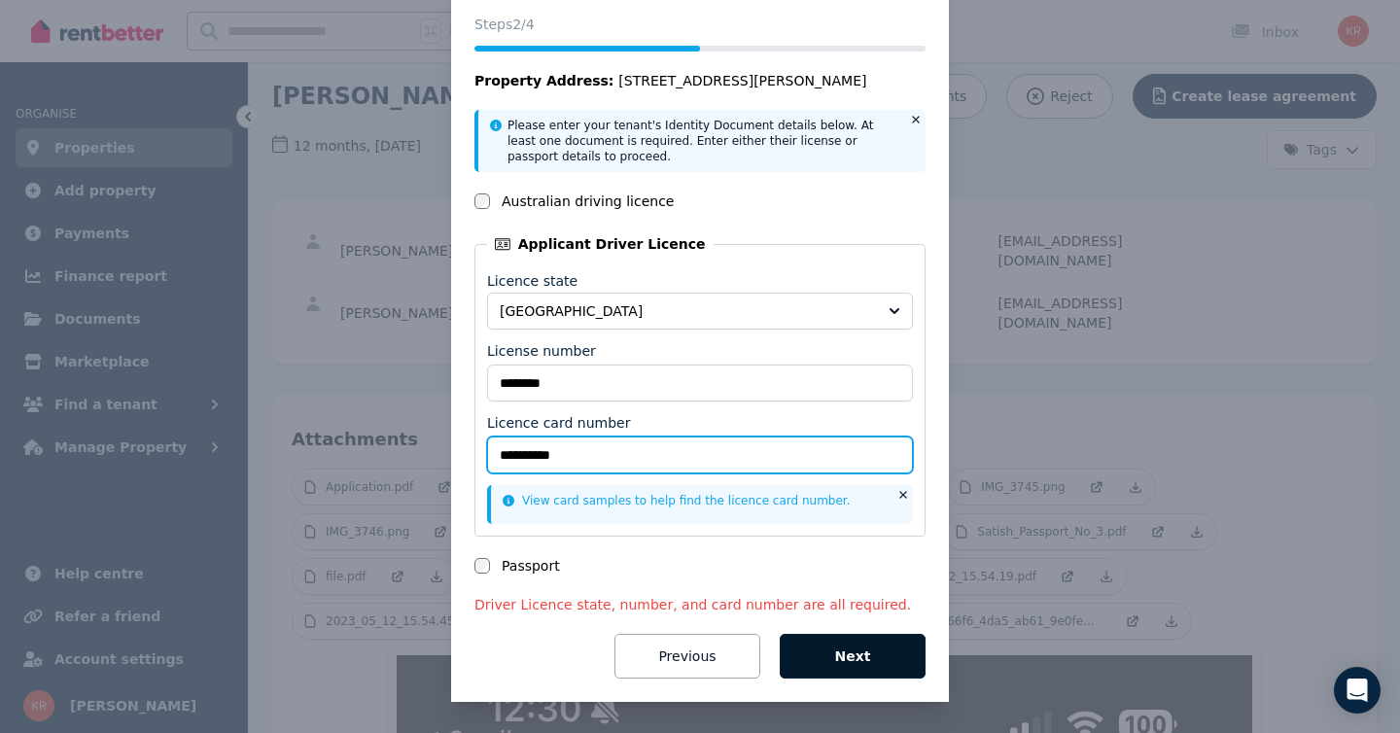
type input "**********"
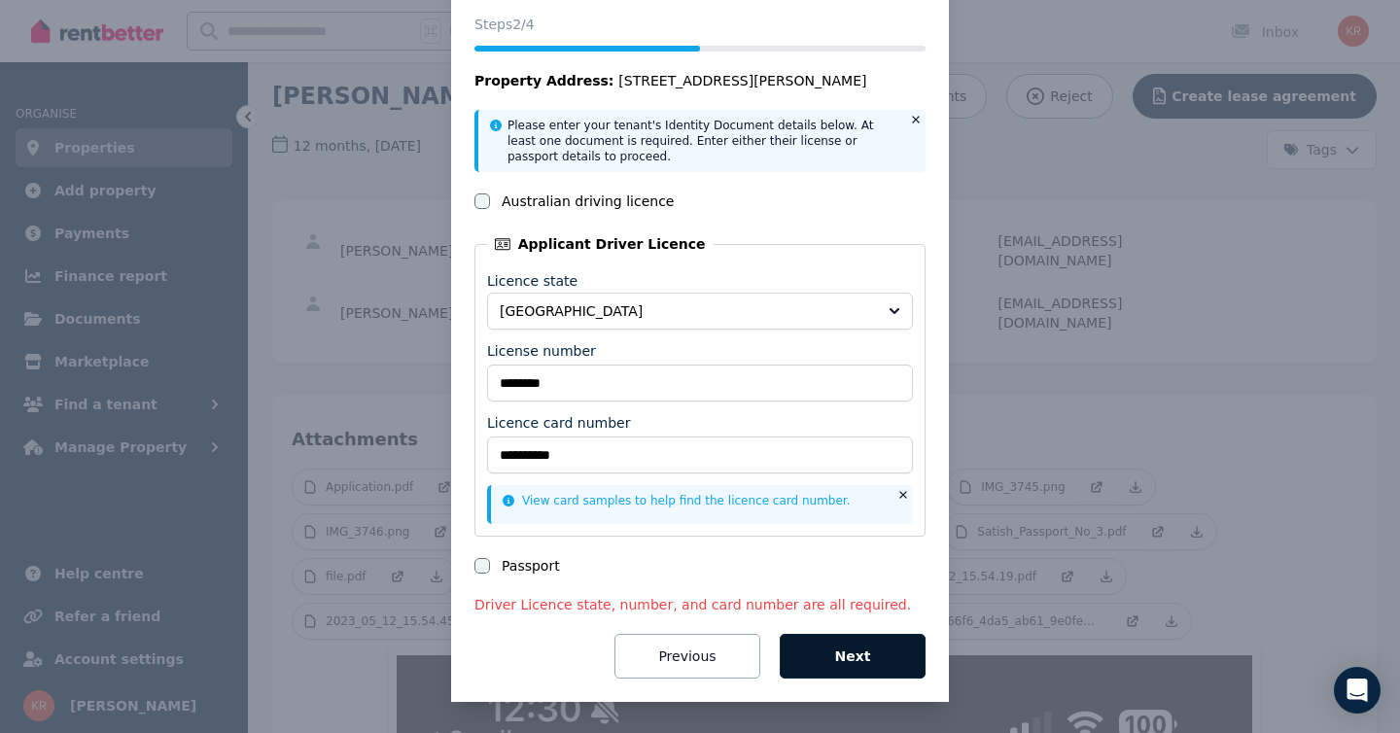
click at [857, 658] on button "Next" at bounding box center [852, 656] width 146 height 45
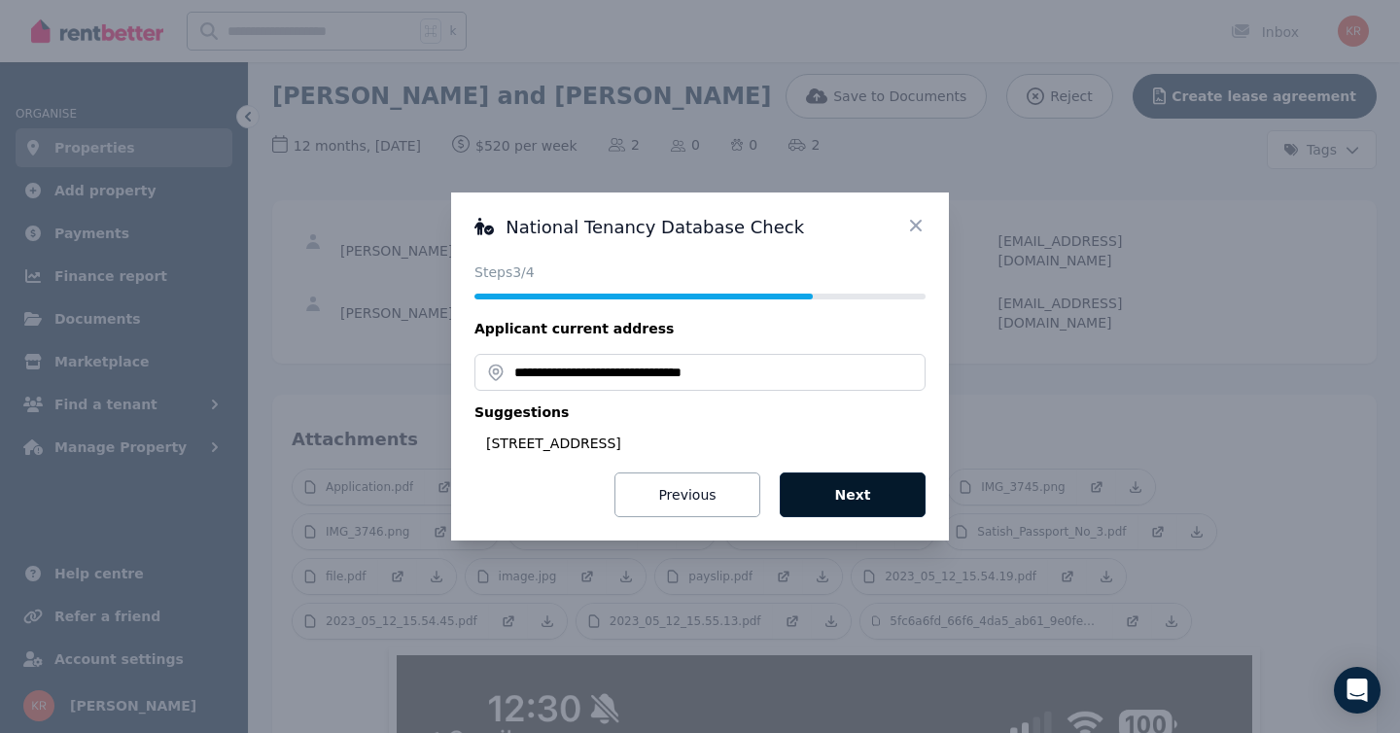
click at [848, 496] on button "Next" at bounding box center [852, 494] width 146 height 45
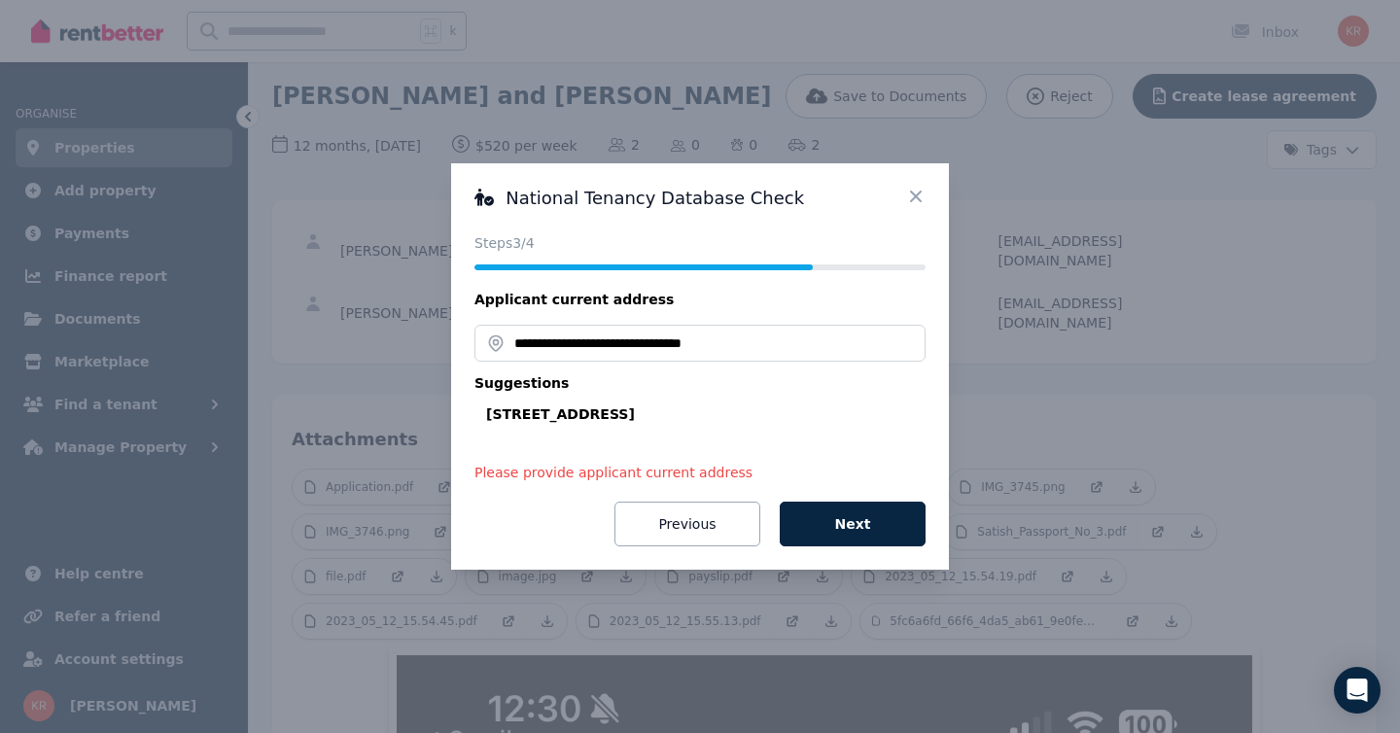
click at [660, 411] on div "10 Gillivers Pl, Lidcombe NSW 2141, Australia" at bounding box center [705, 413] width 439 height 19
type input "**********"
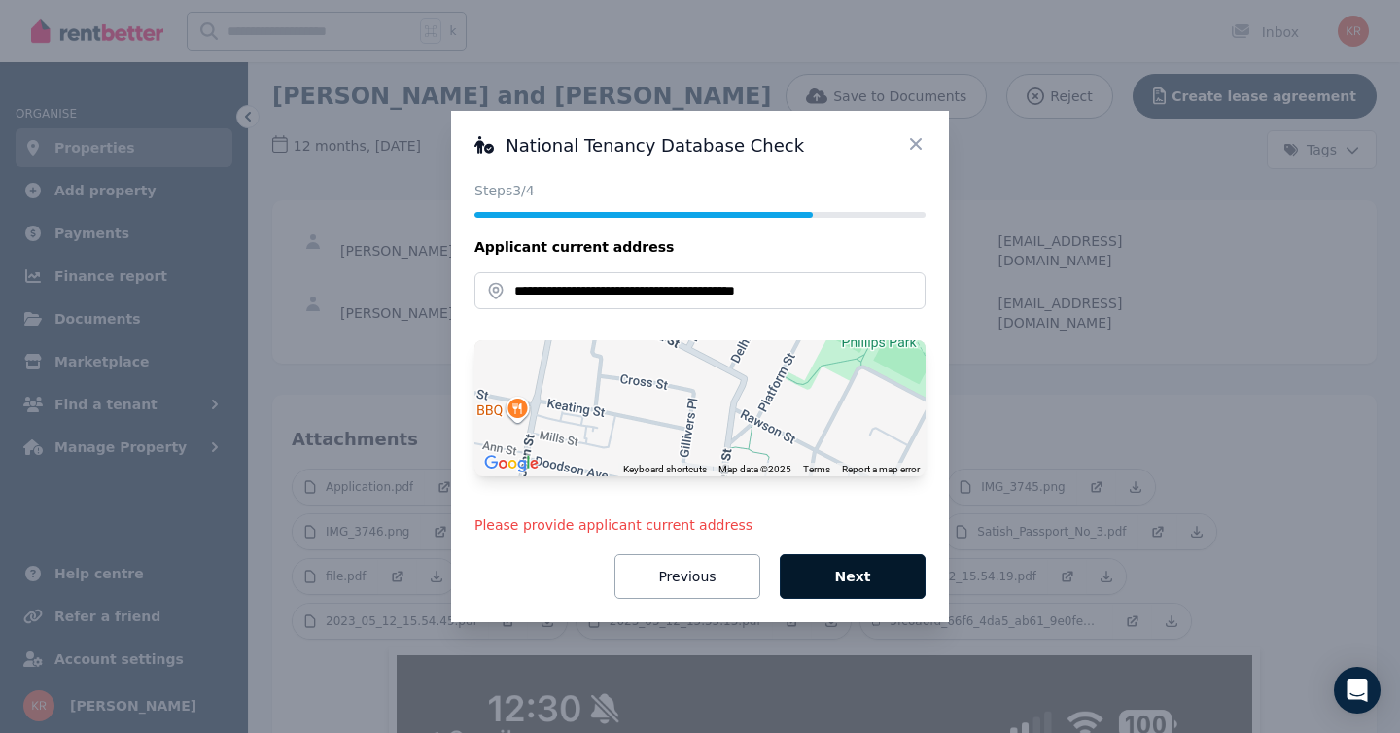
click at [871, 573] on button "Next" at bounding box center [852, 576] width 146 height 45
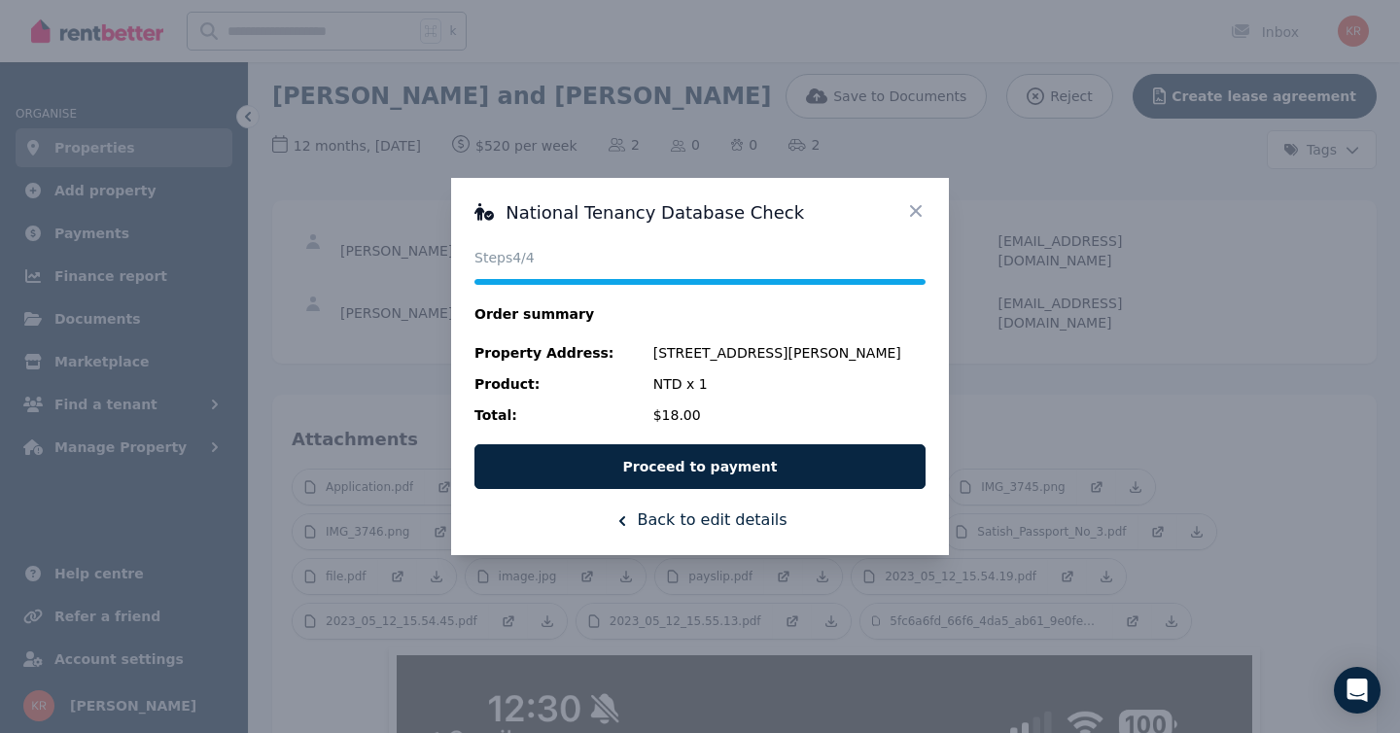
click at [920, 209] on icon at bounding box center [915, 210] width 19 height 19
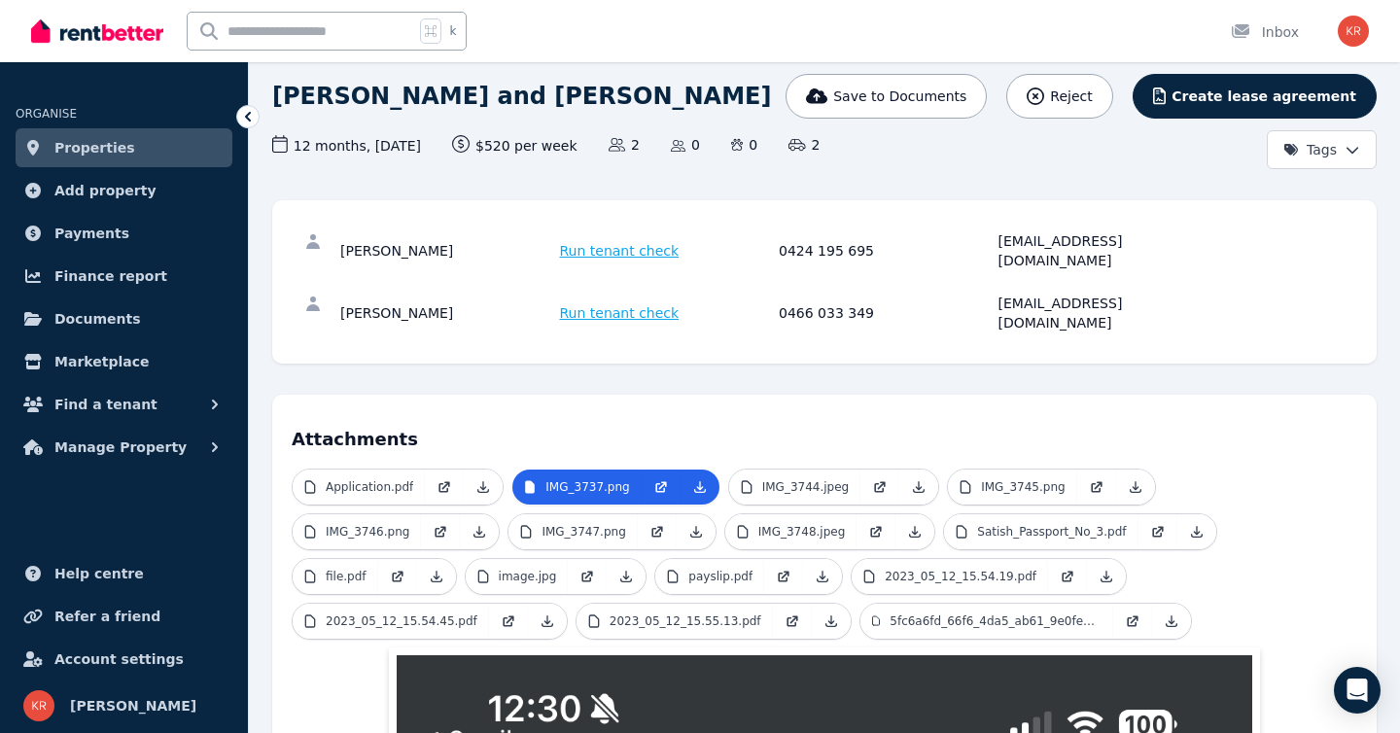
click at [619, 303] on span "Run tenant check" at bounding box center [620, 312] width 120 height 19
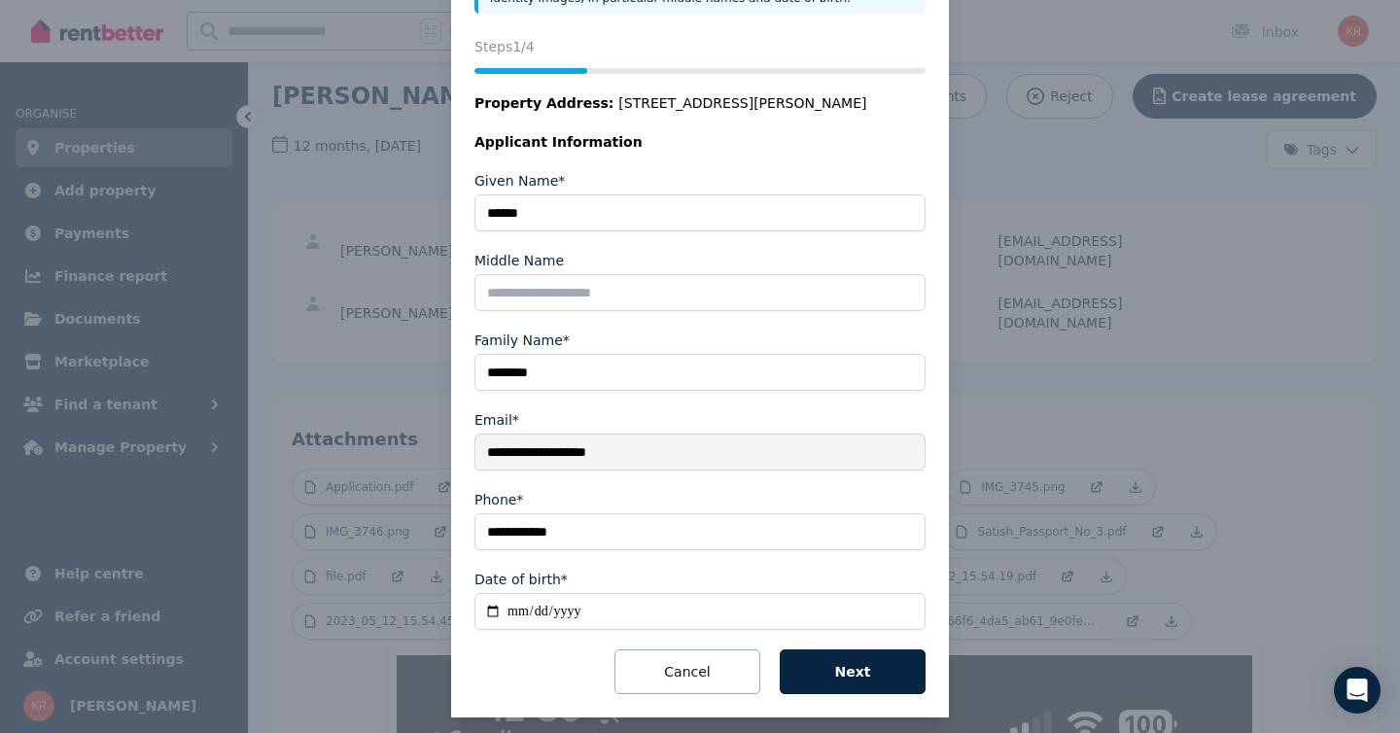
scroll to position [227, 0]
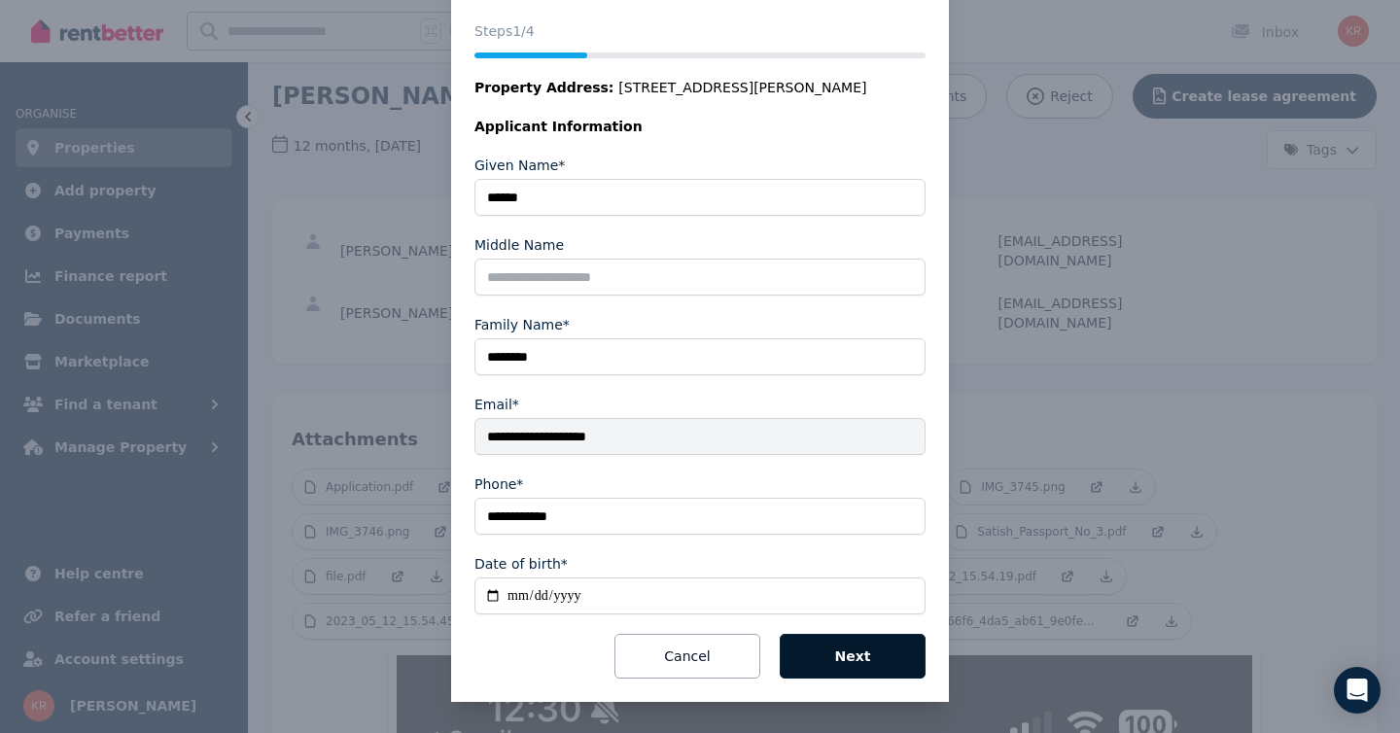
click at [865, 662] on button "Next" at bounding box center [852, 656] width 146 height 45
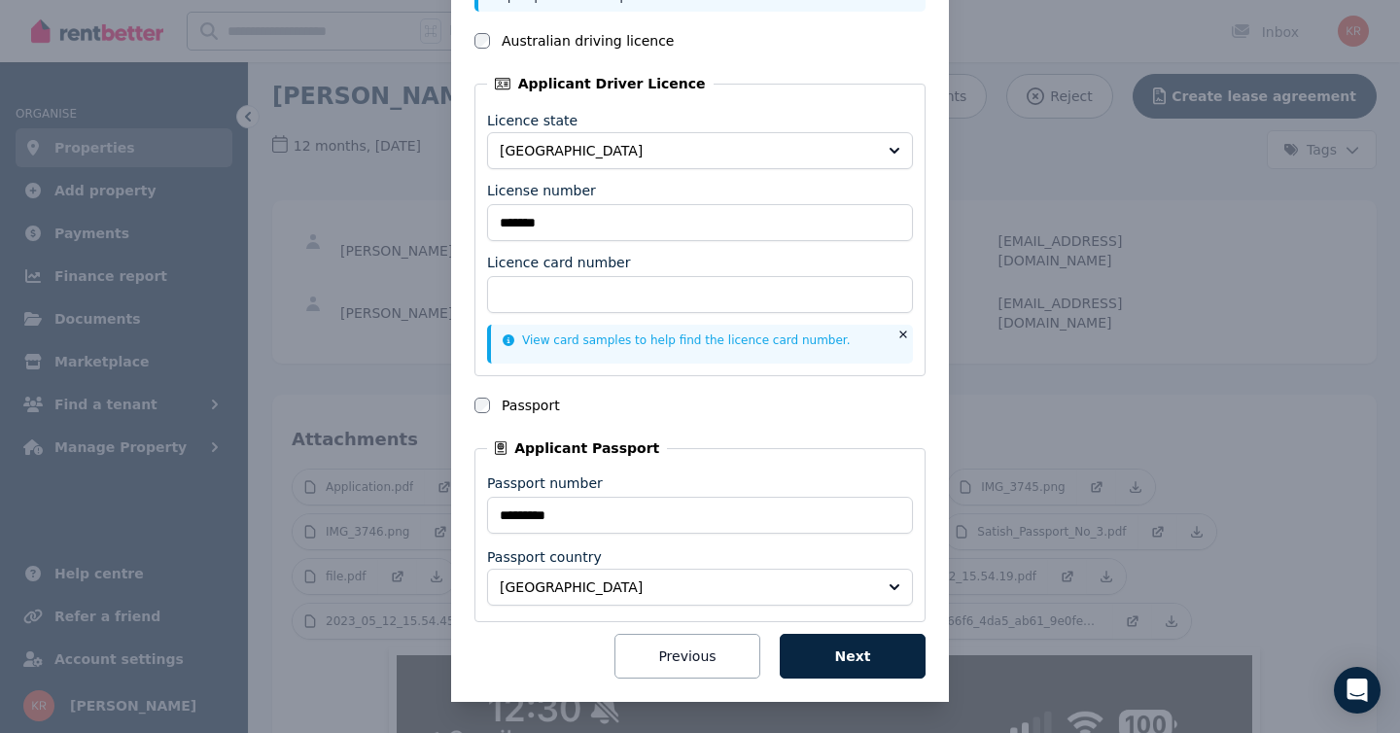
scroll to position [0, 0]
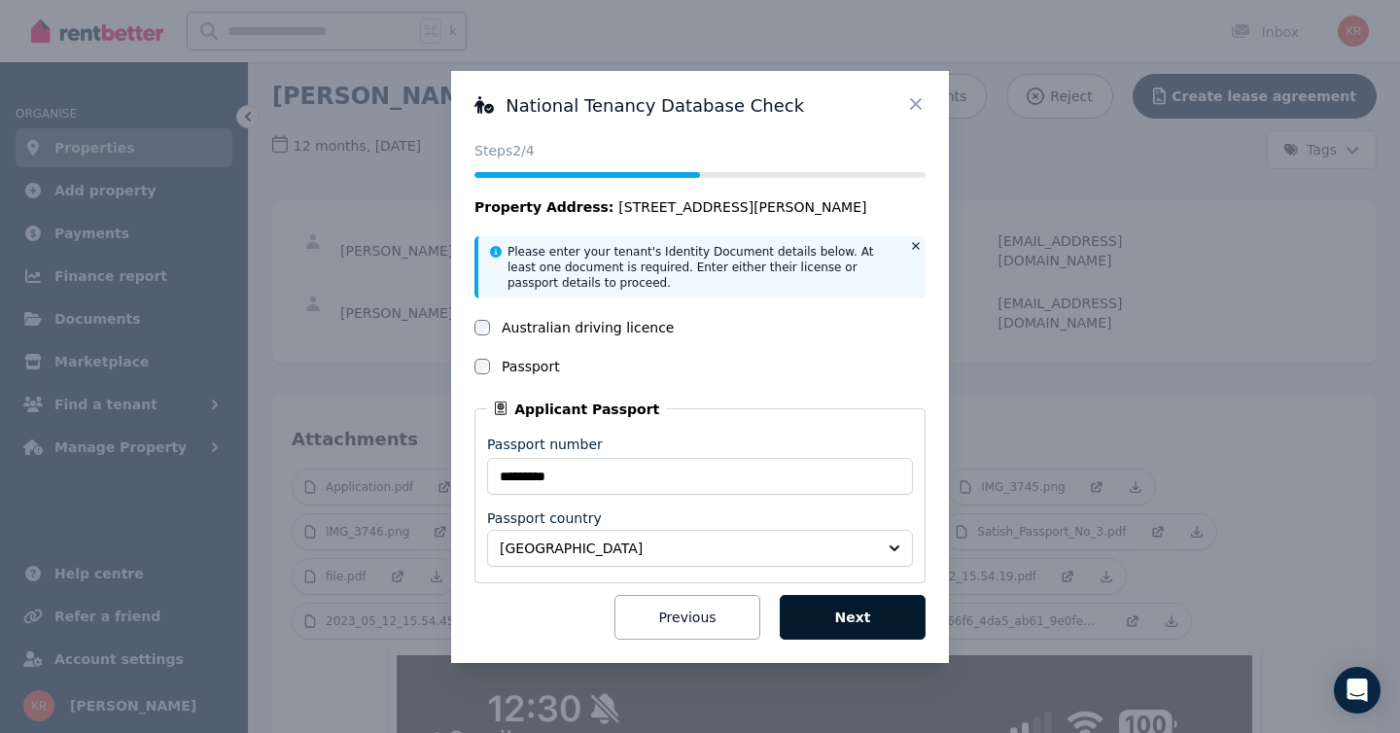
click at [852, 613] on button "Next" at bounding box center [852, 617] width 146 height 45
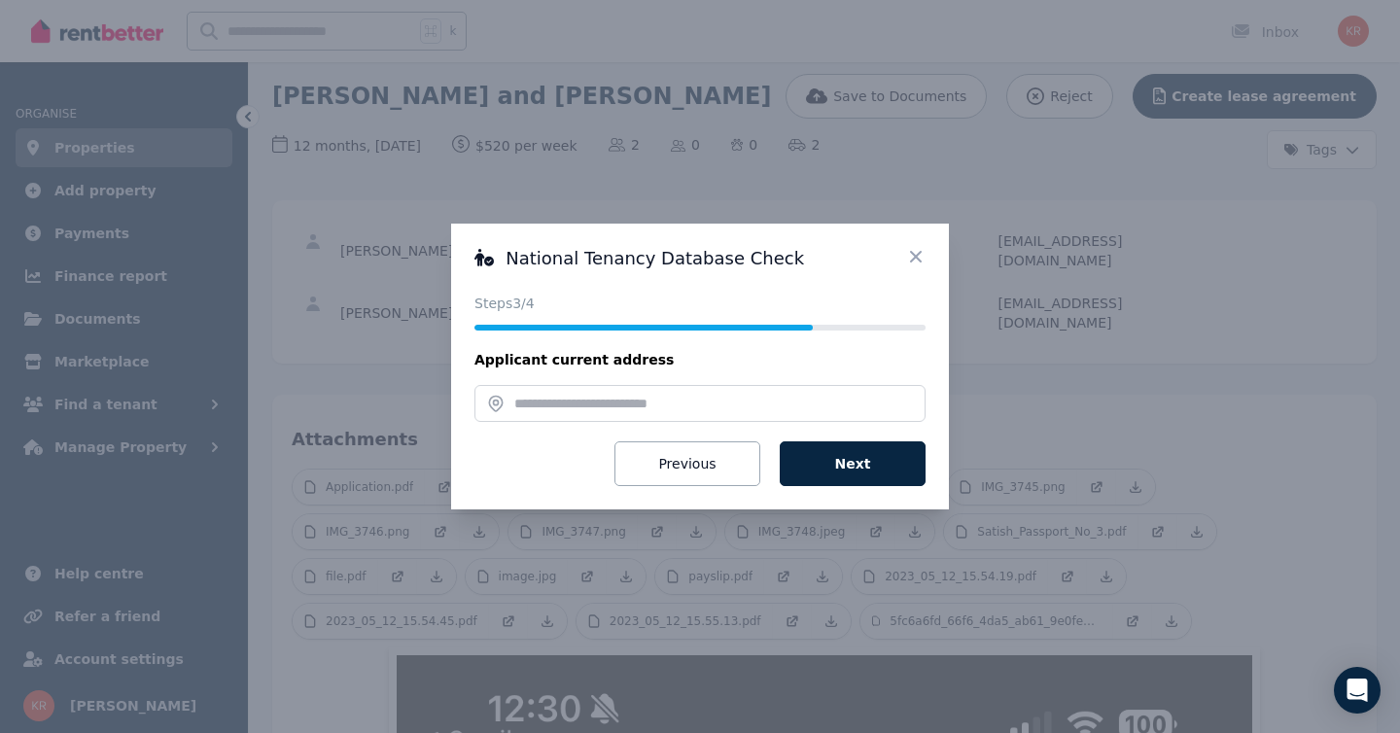
click at [915, 255] on icon at bounding box center [915, 256] width 19 height 19
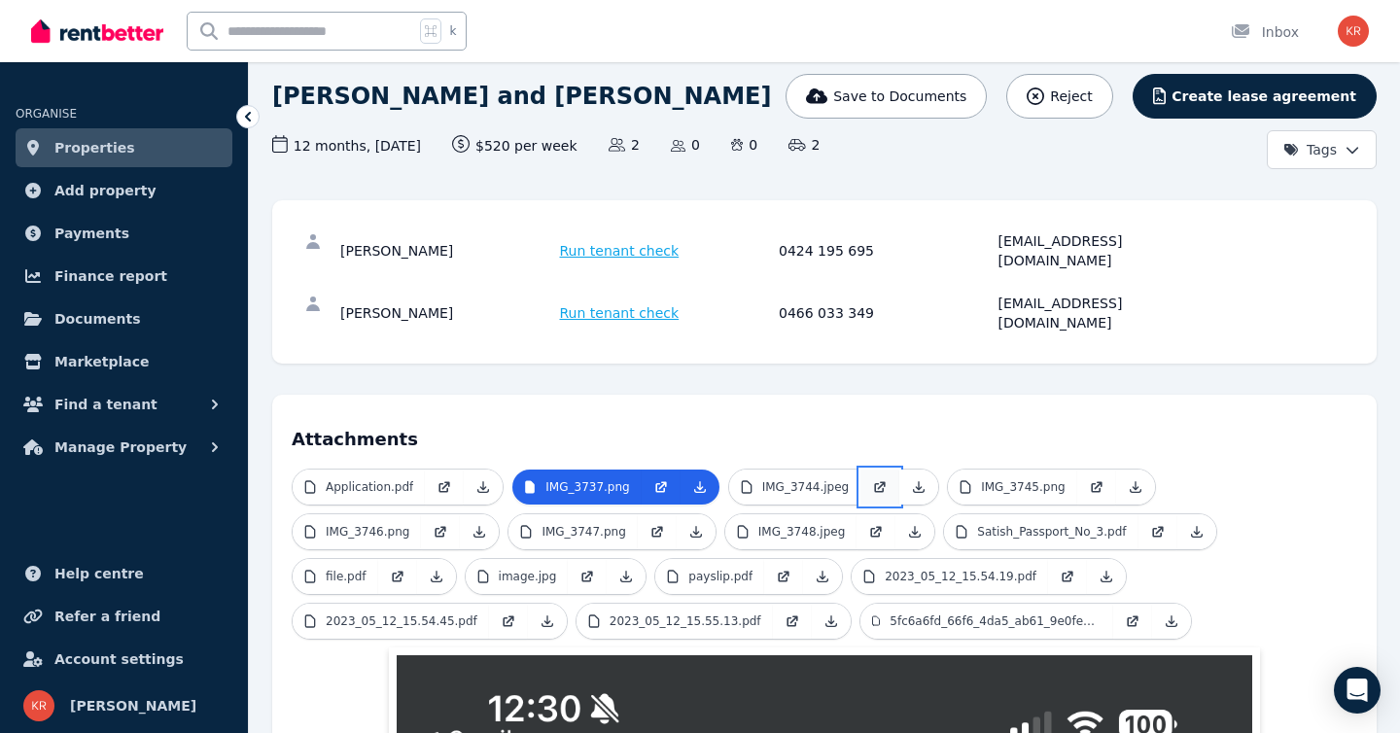
click at [872, 479] on icon at bounding box center [880, 487] width 16 height 16
click at [1093, 481] on icon at bounding box center [1097, 485] width 8 height 8
click at [441, 524] on icon at bounding box center [441, 532] width 16 height 16
click at [651, 524] on icon at bounding box center [657, 532] width 16 height 16
click at [868, 524] on icon at bounding box center [876, 532] width 16 height 16
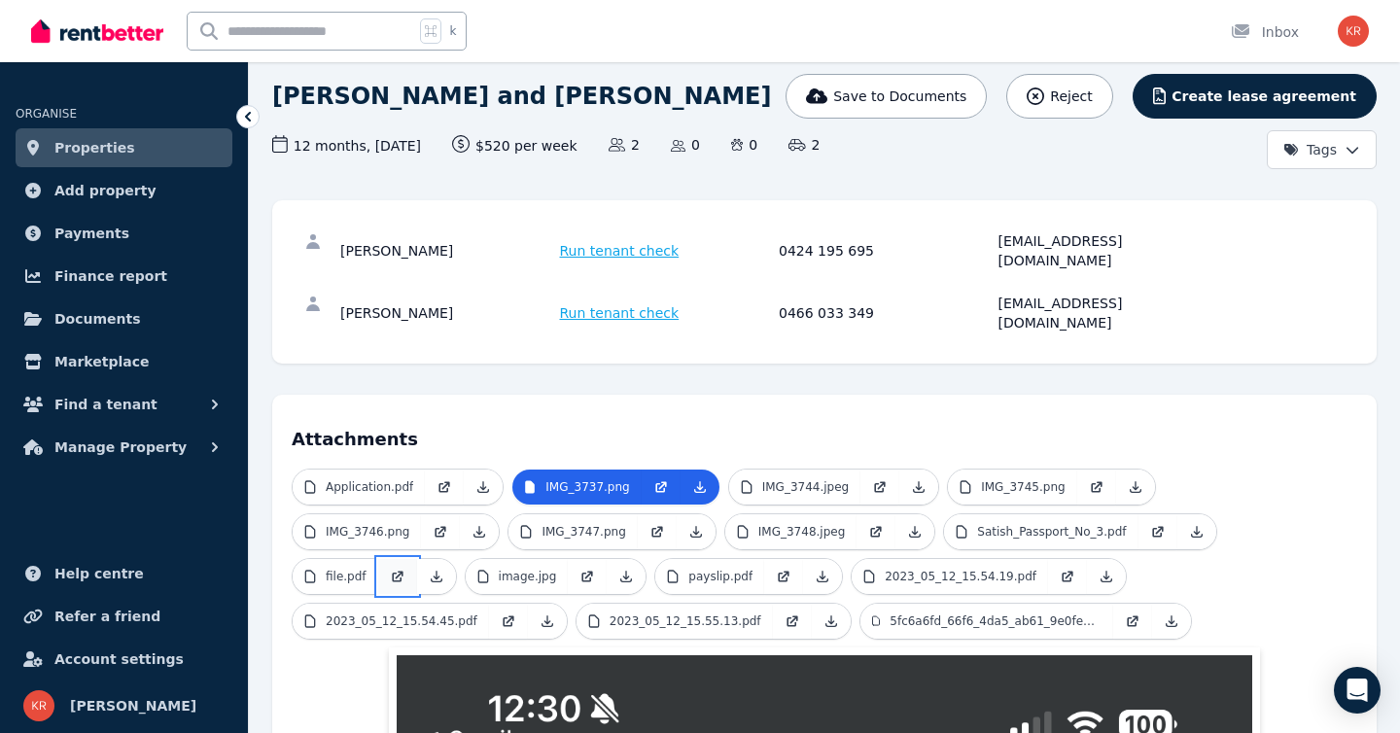
click at [398, 569] on icon at bounding box center [398, 577] width 16 height 16
click at [585, 569] on icon at bounding box center [587, 577] width 16 height 16
click at [590, 303] on span "Run tenant check" at bounding box center [620, 312] width 120 height 19
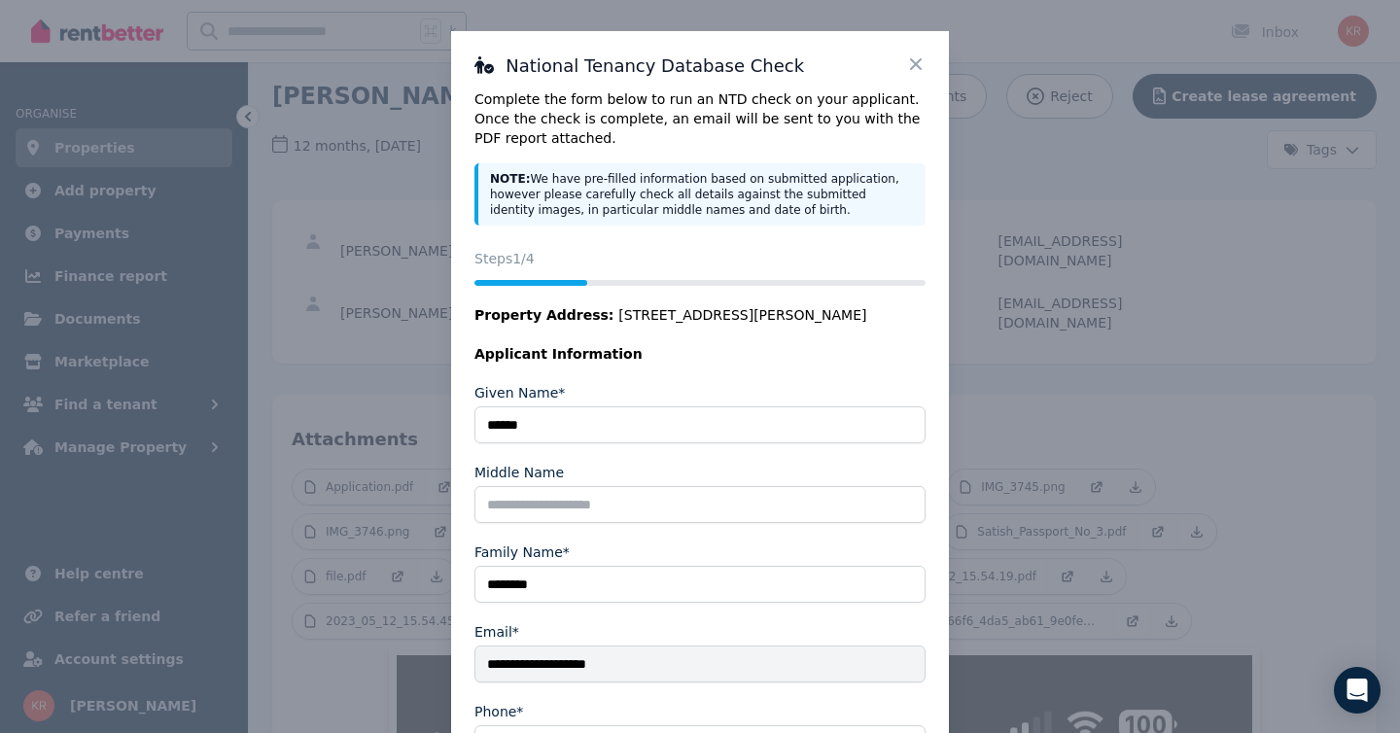
scroll to position [54, 0]
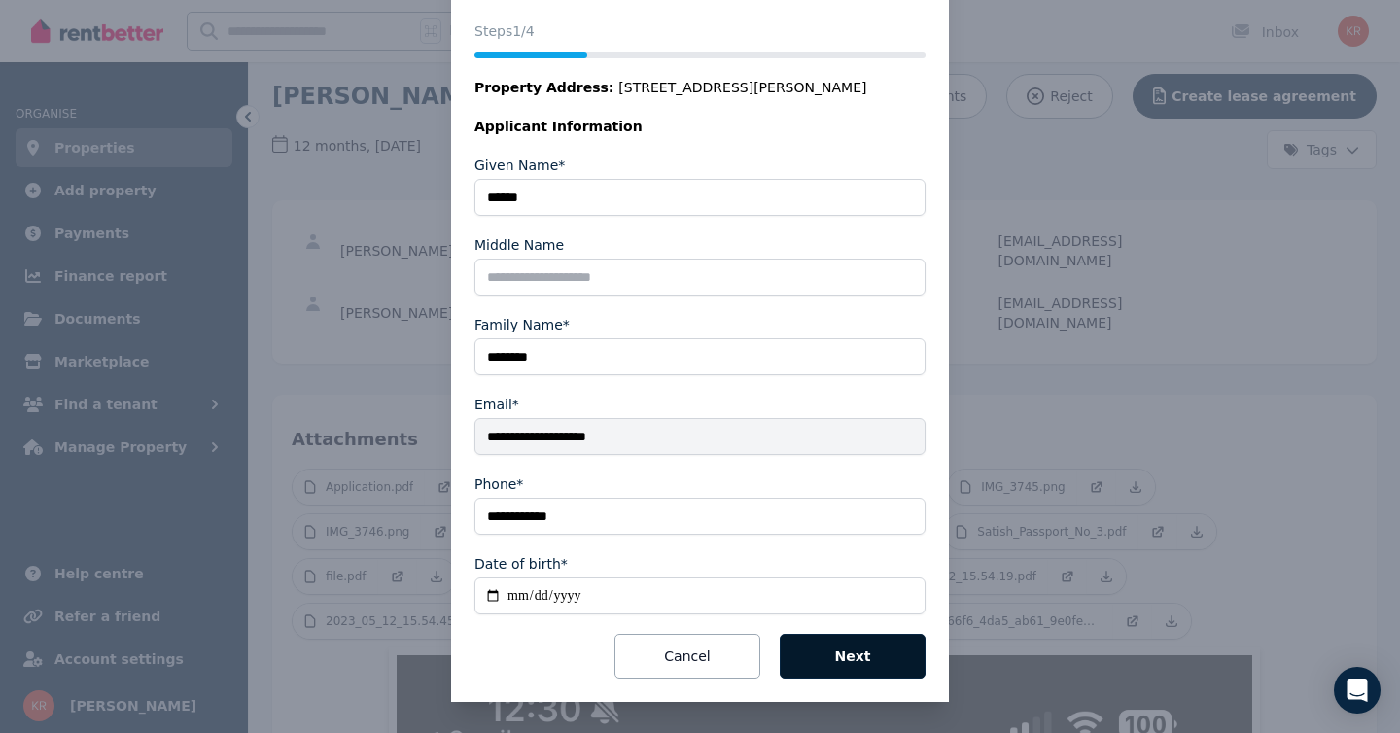
click at [860, 665] on button "Next" at bounding box center [852, 656] width 146 height 45
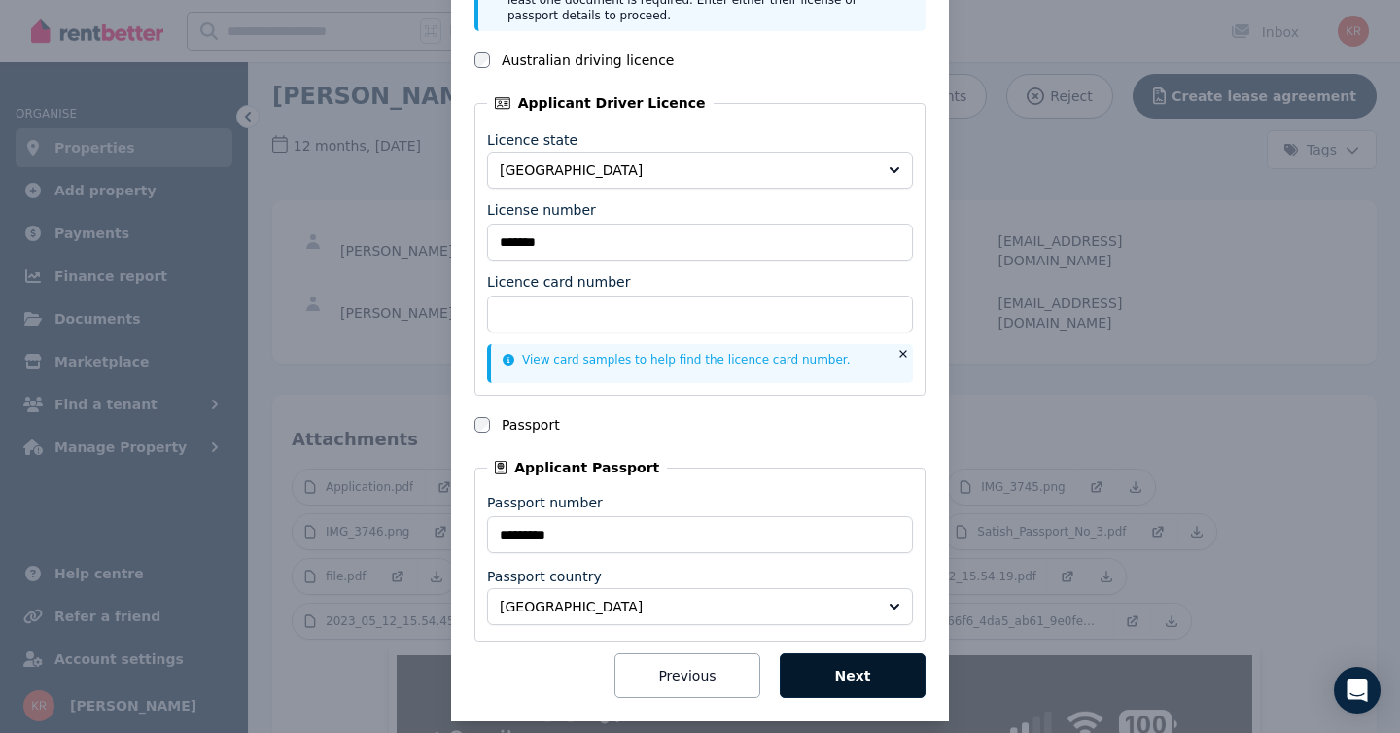
scroll to position [80, 0]
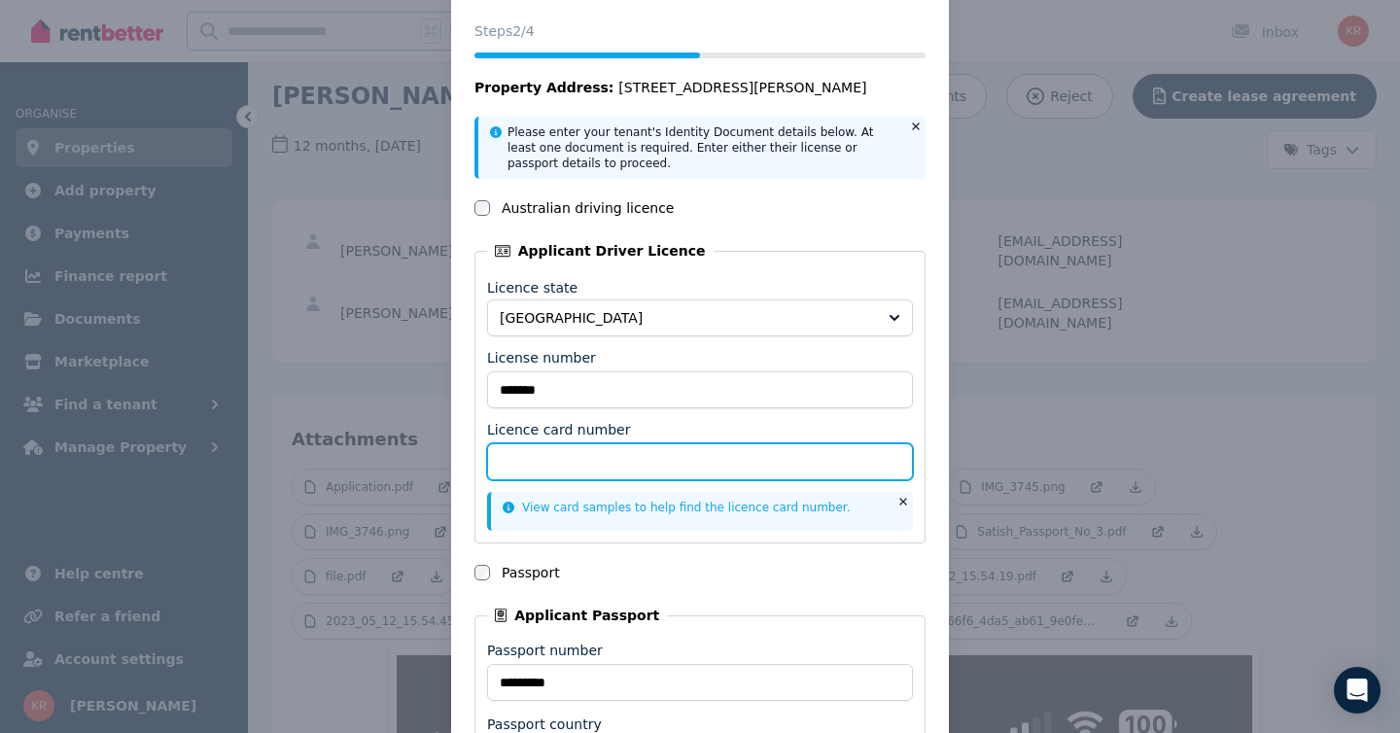
click at [567, 467] on input "Licence card number" at bounding box center [700, 461] width 426 height 37
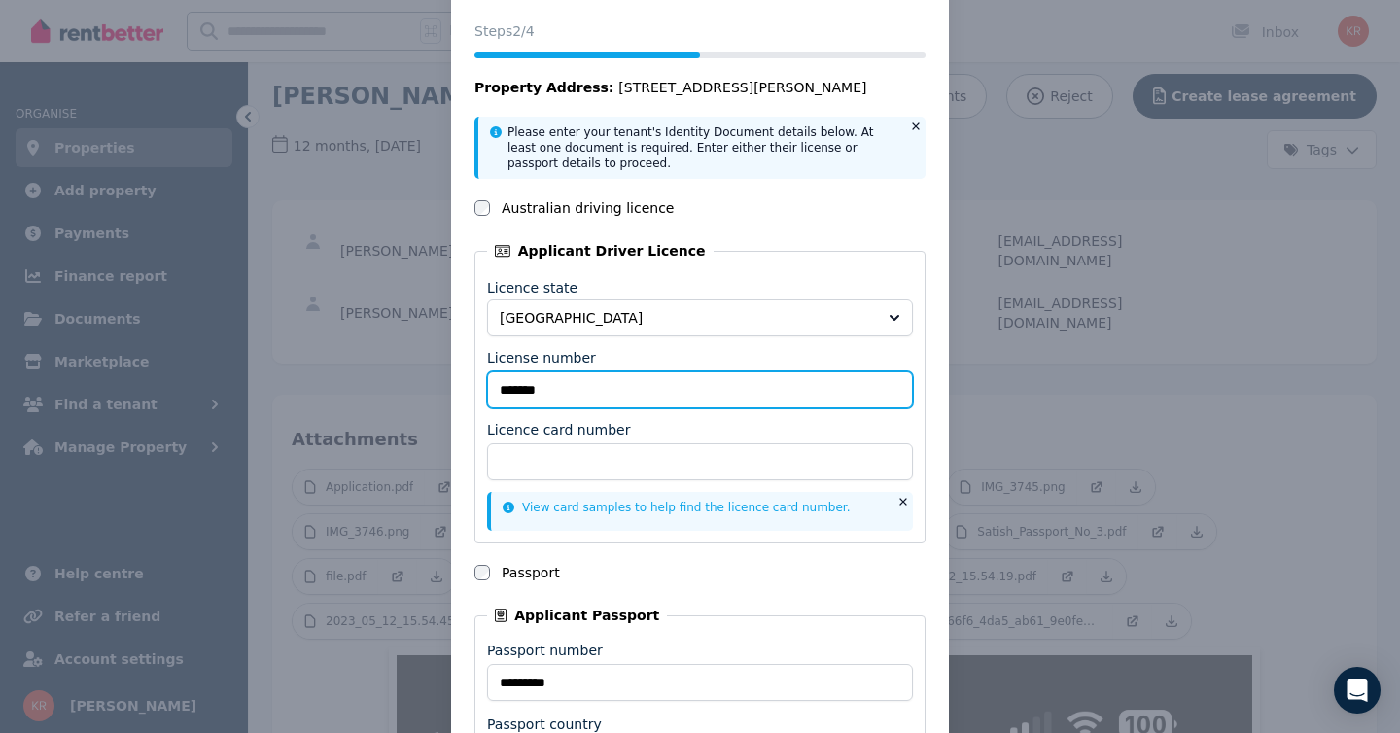
drag, startPoint x: 583, startPoint y: 388, endPoint x: 447, endPoint y: 394, distance: 136.2
click at [447, 394] on div "National Tenancy Database Check Status Steps 2 /4 Property Address: 11/1A Rober…" at bounding box center [700, 410] width 1400 height 980
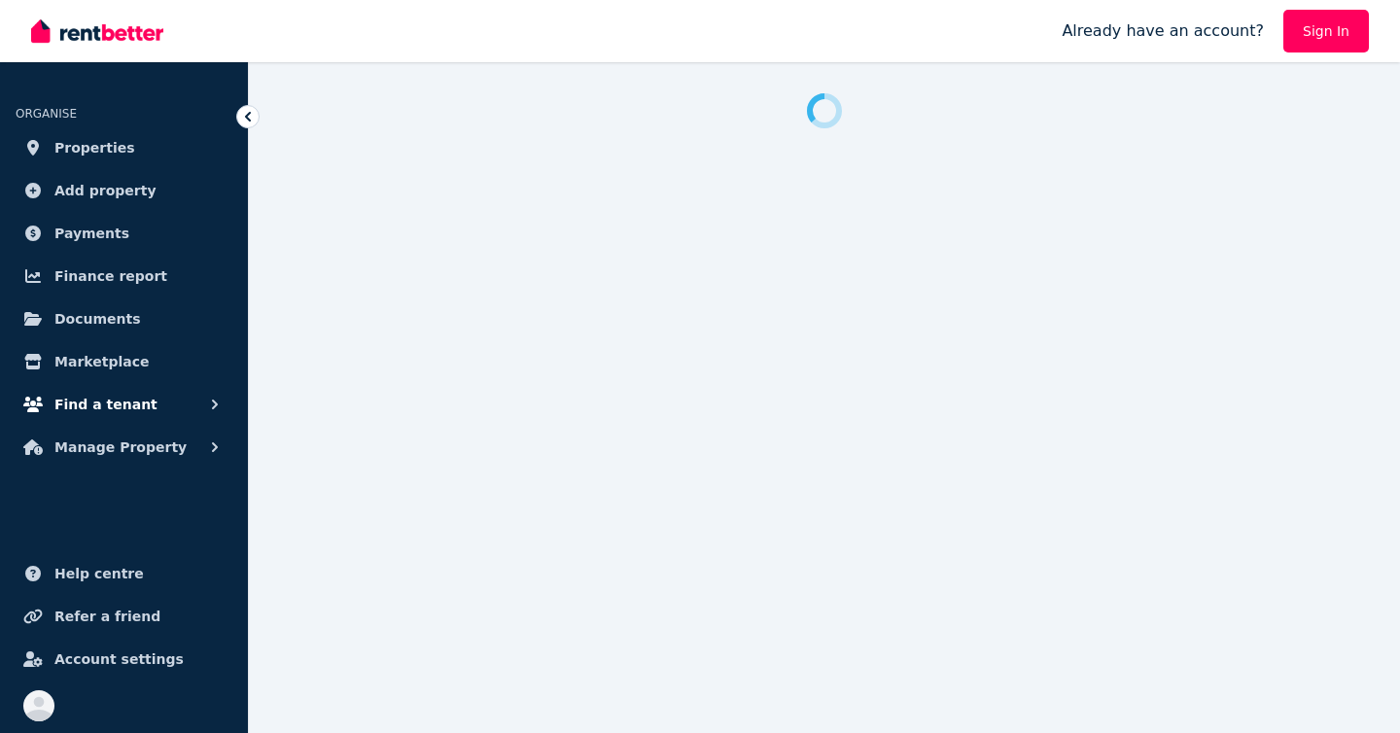
click at [107, 403] on span "Find a tenant" at bounding box center [105, 404] width 103 height 23
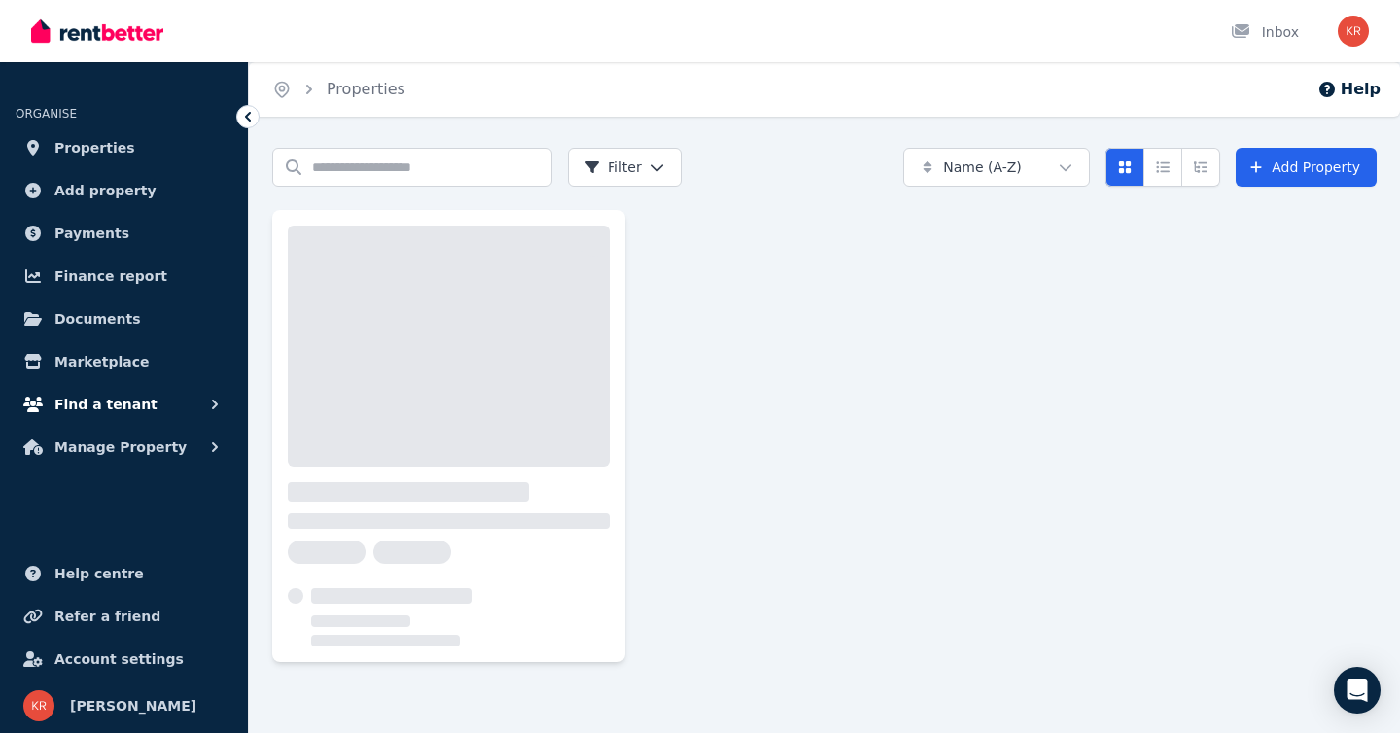
click at [105, 401] on span "Find a tenant" at bounding box center [105, 404] width 103 height 23
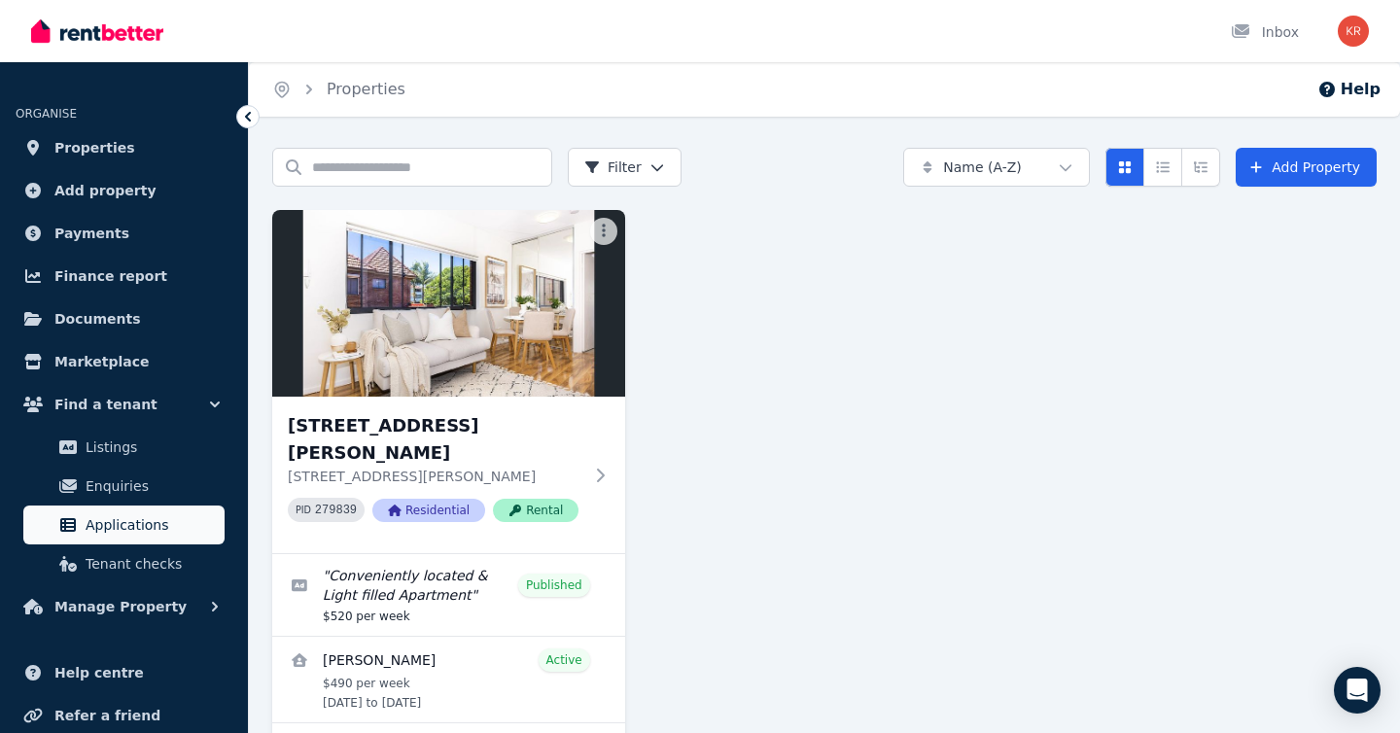
click at [114, 519] on span "Applications" at bounding box center [151, 524] width 131 height 23
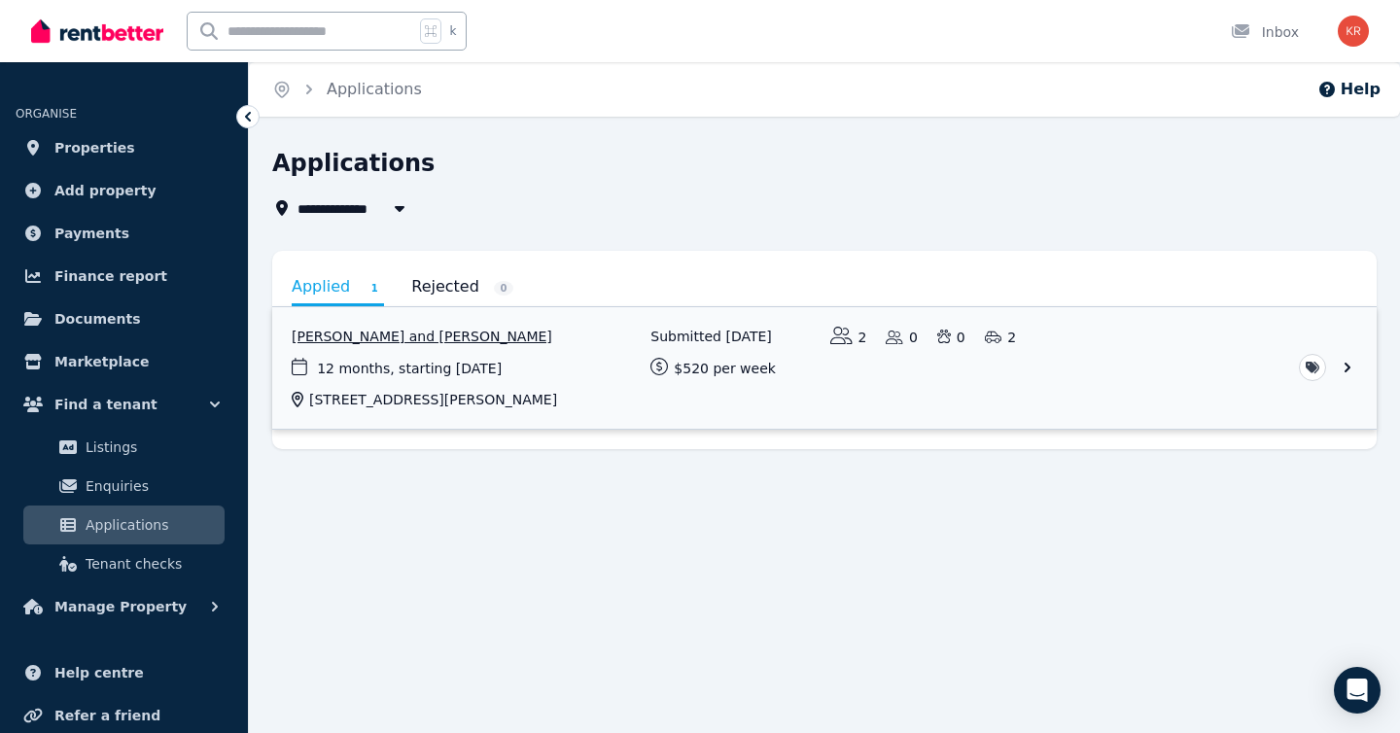
click at [1347, 367] on link "View application: Pramila Gauchan and Satish Sherchan" at bounding box center [824, 367] width 1104 height 121
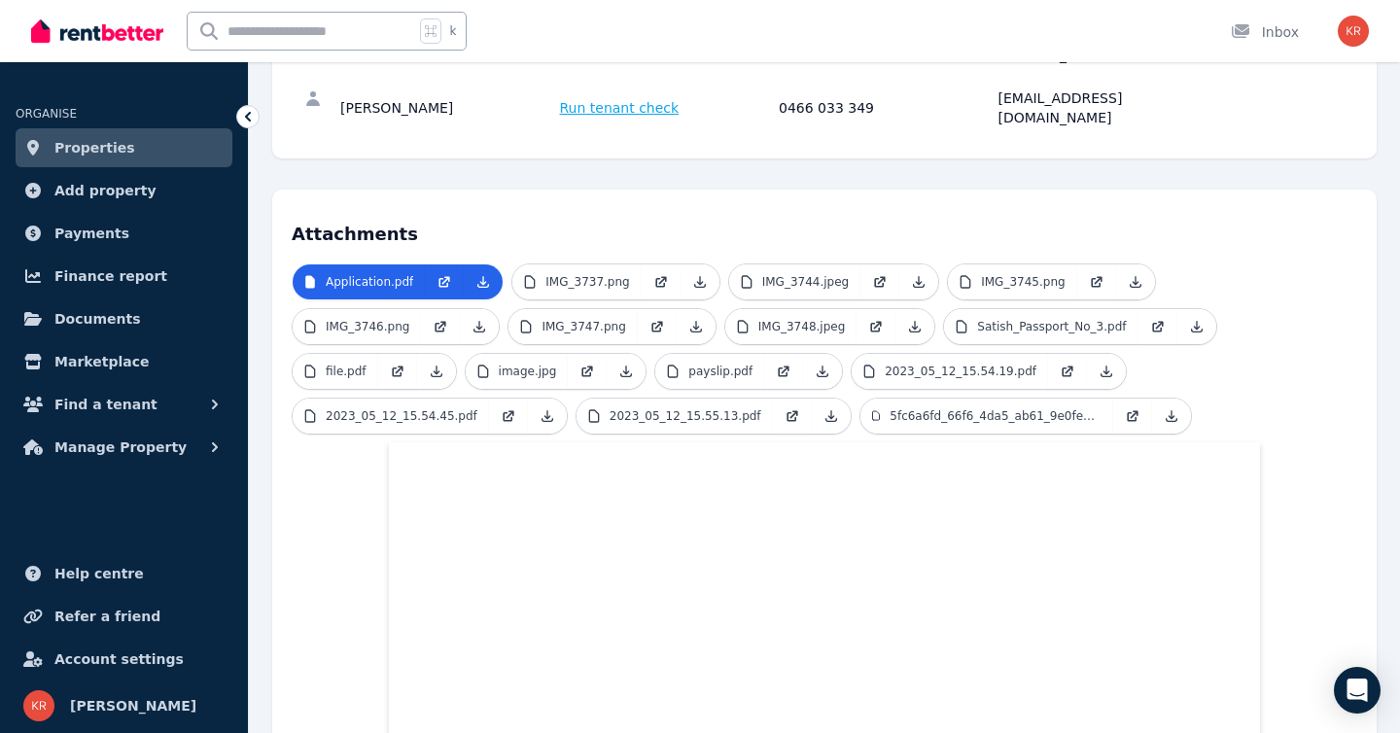
scroll to position [336, 0]
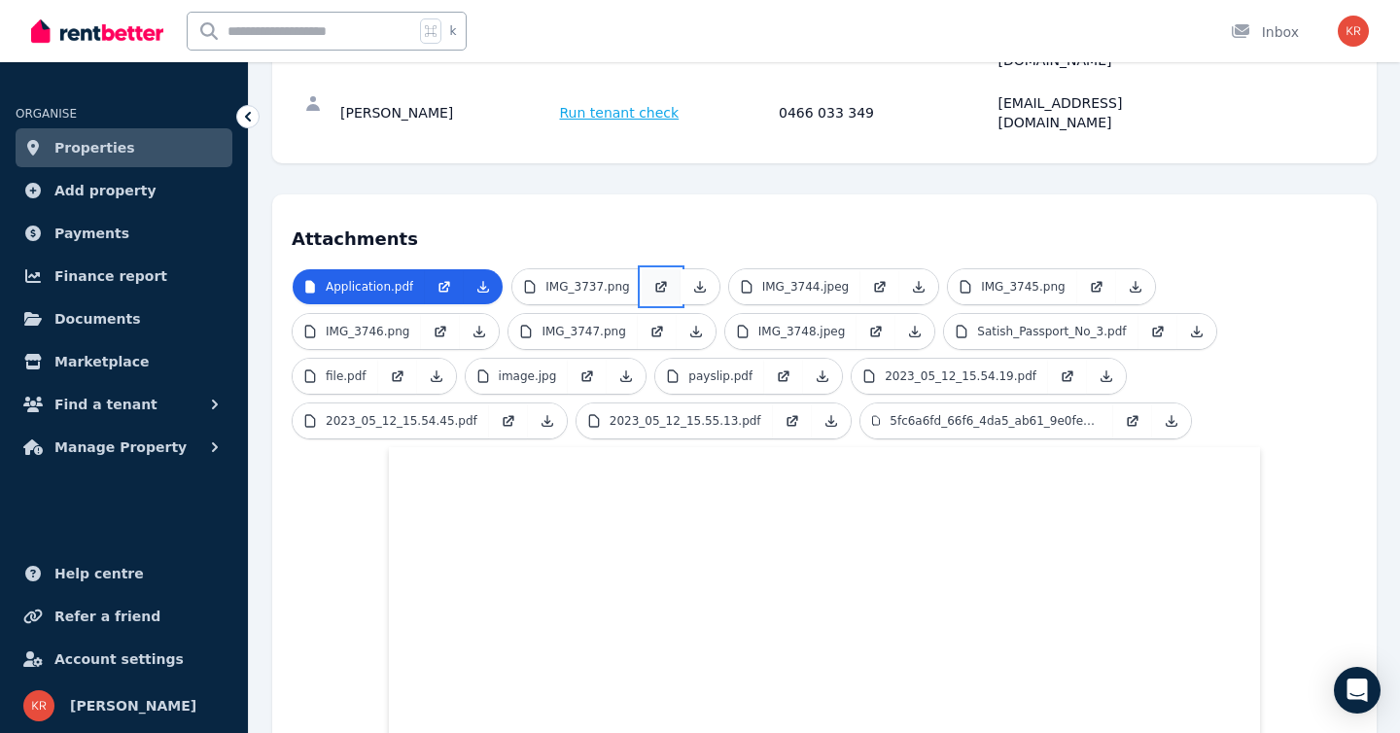
click at [655, 279] on icon at bounding box center [661, 287] width 16 height 16
click at [872, 279] on icon at bounding box center [880, 287] width 16 height 16
click at [396, 368] on icon at bounding box center [398, 376] width 16 height 16
click at [588, 367] on icon at bounding box center [587, 375] width 16 height 16
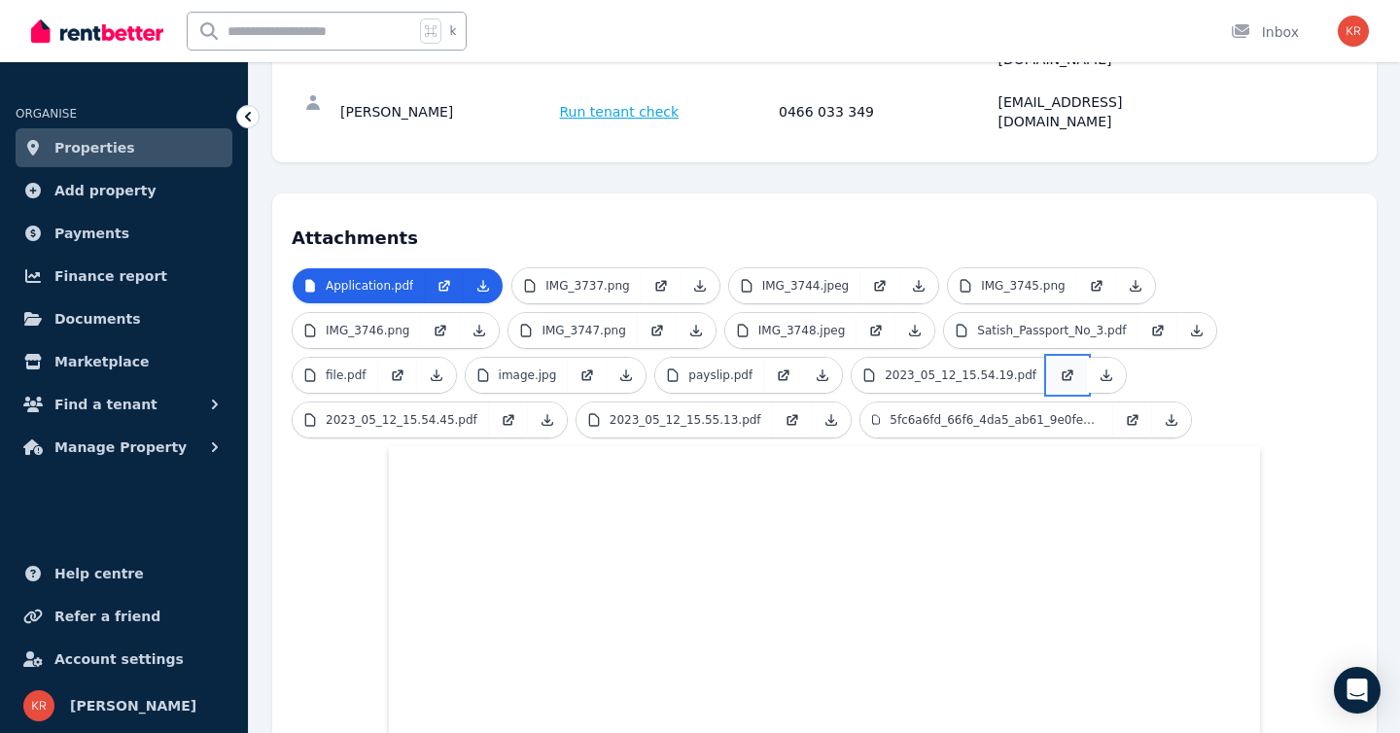
click at [1065, 369] on icon at bounding box center [1069, 373] width 8 height 8
